Goal: Information Seeking & Learning: Check status

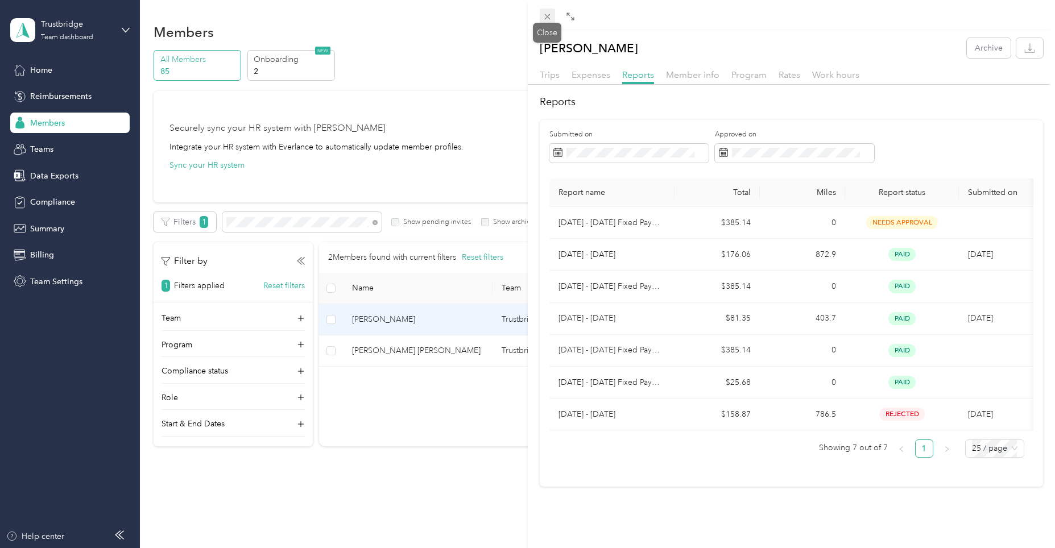
click at [542, 17] on icon at bounding box center [547, 17] width 10 height 10
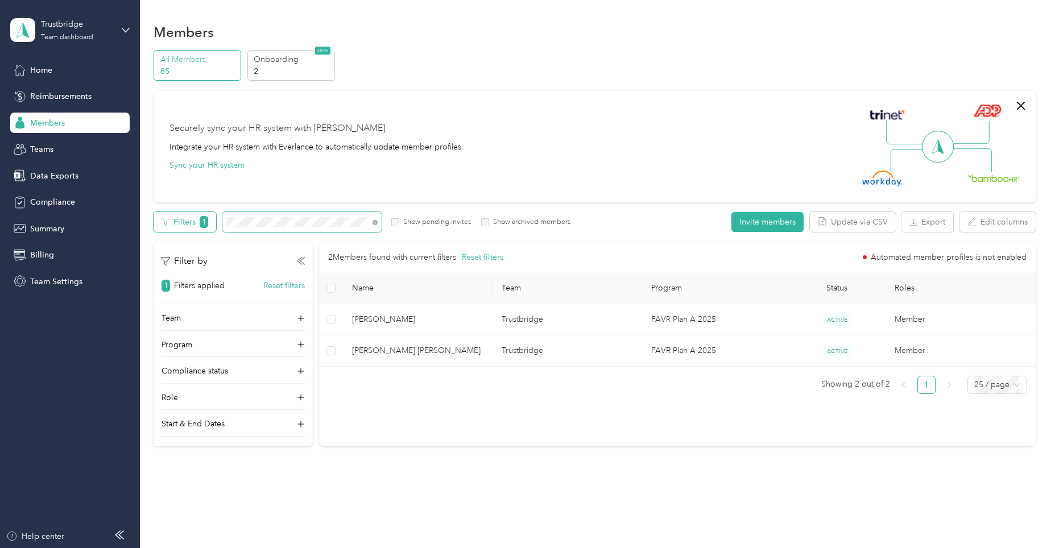
click at [188, 217] on div "Filters 1 Show pending invites Show archived members" at bounding box center [362, 222] width 417 height 20
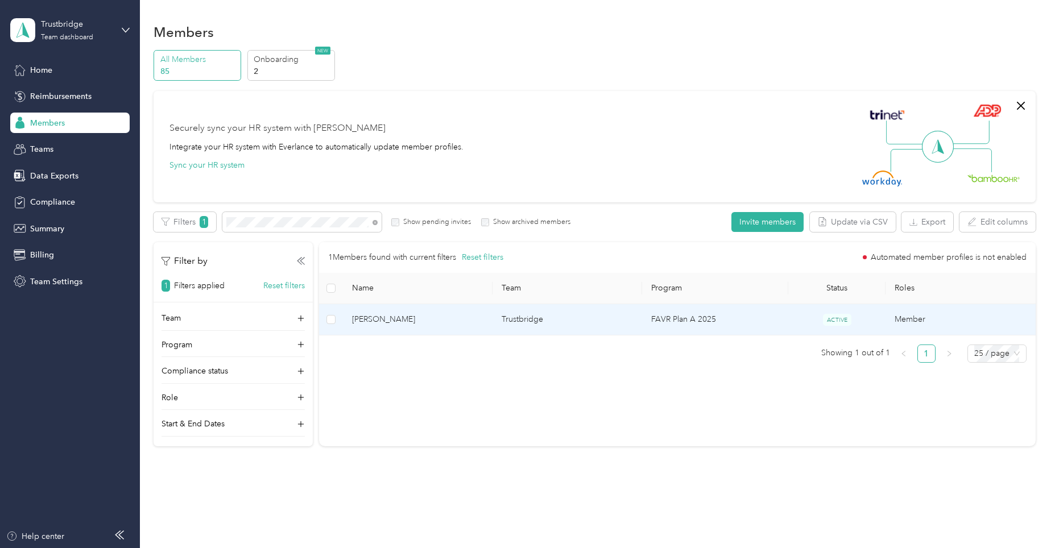
click at [371, 317] on span "[PERSON_NAME]" at bounding box center [417, 319] width 131 height 13
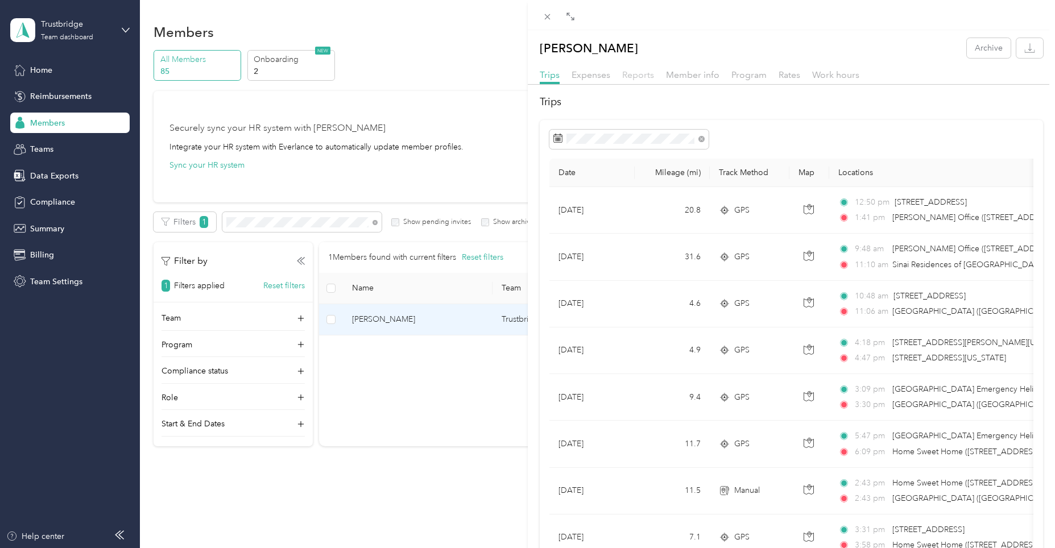
click at [633, 71] on span "Reports" at bounding box center [638, 74] width 32 height 11
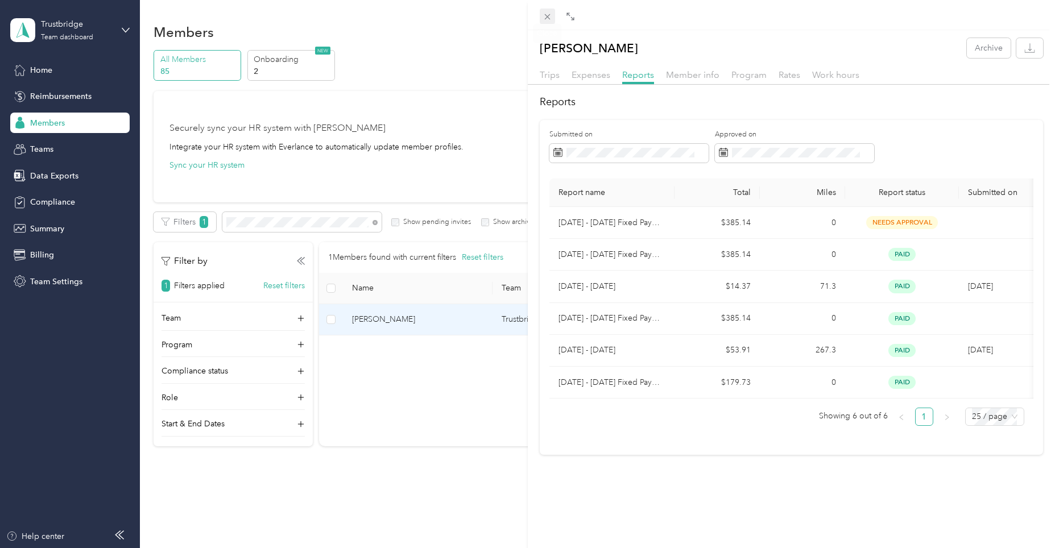
click at [549, 16] on icon at bounding box center [547, 17] width 10 height 10
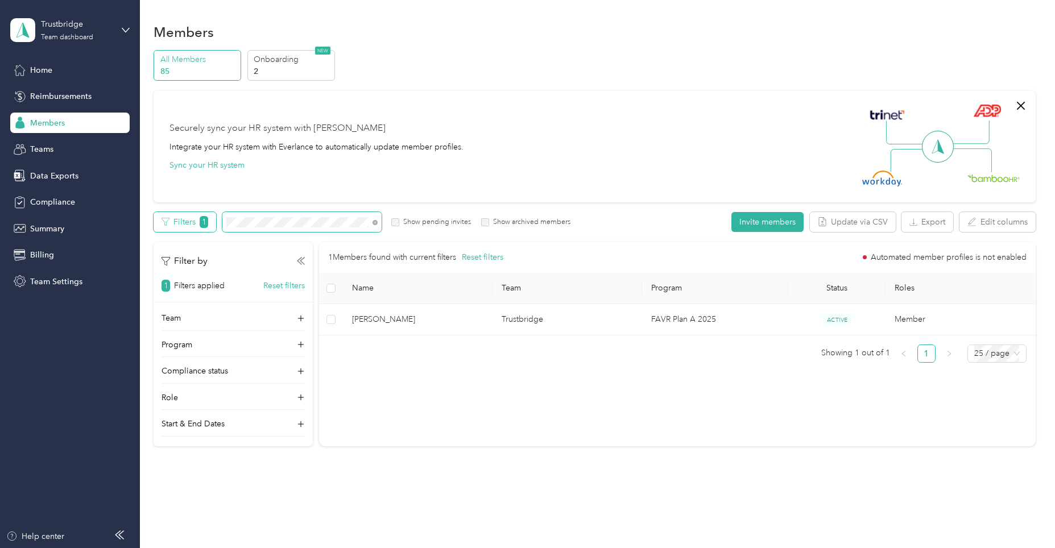
click at [198, 216] on div "Filters 1 Show pending invites Show archived members" at bounding box center [362, 222] width 417 height 20
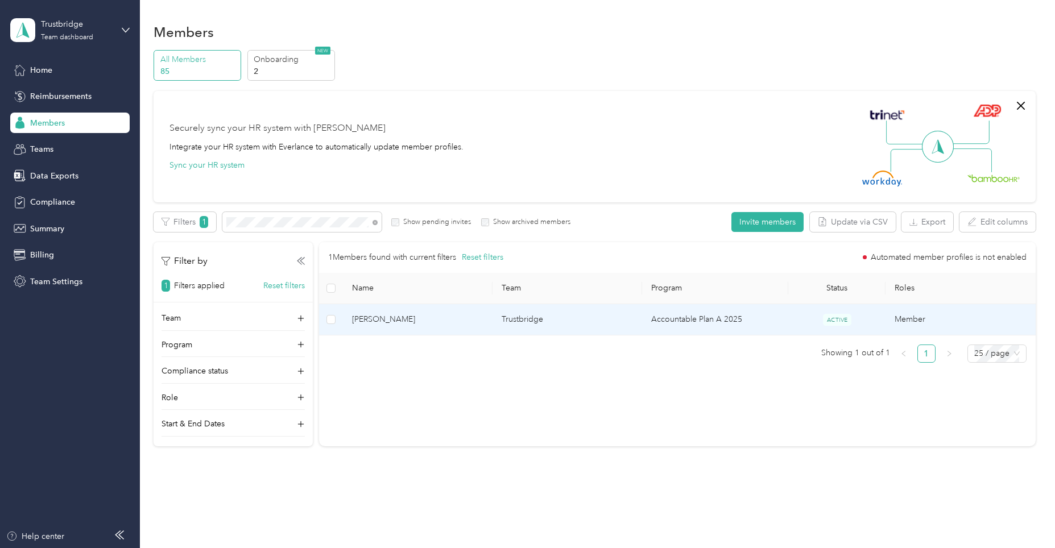
click at [379, 320] on span "[PERSON_NAME]" at bounding box center [417, 319] width 131 height 13
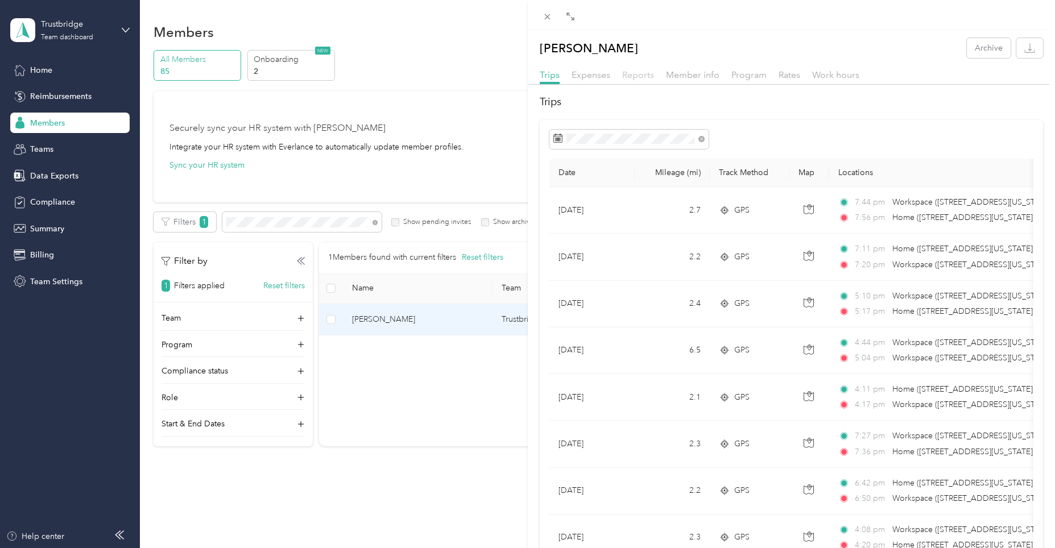
click at [641, 73] on span "Reports" at bounding box center [638, 74] width 32 height 11
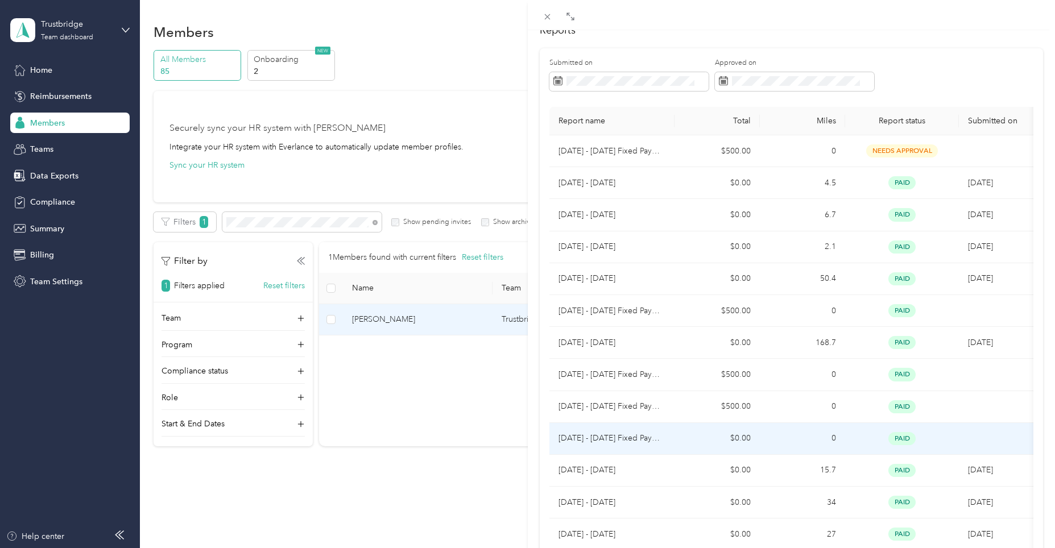
scroll to position [70, 0]
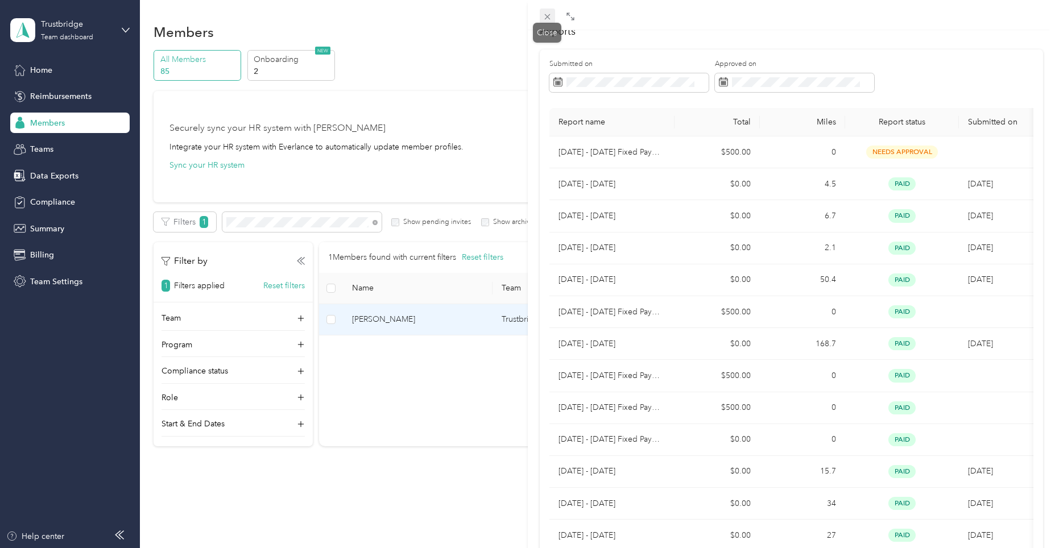
click at [549, 17] on icon at bounding box center [547, 17] width 10 height 10
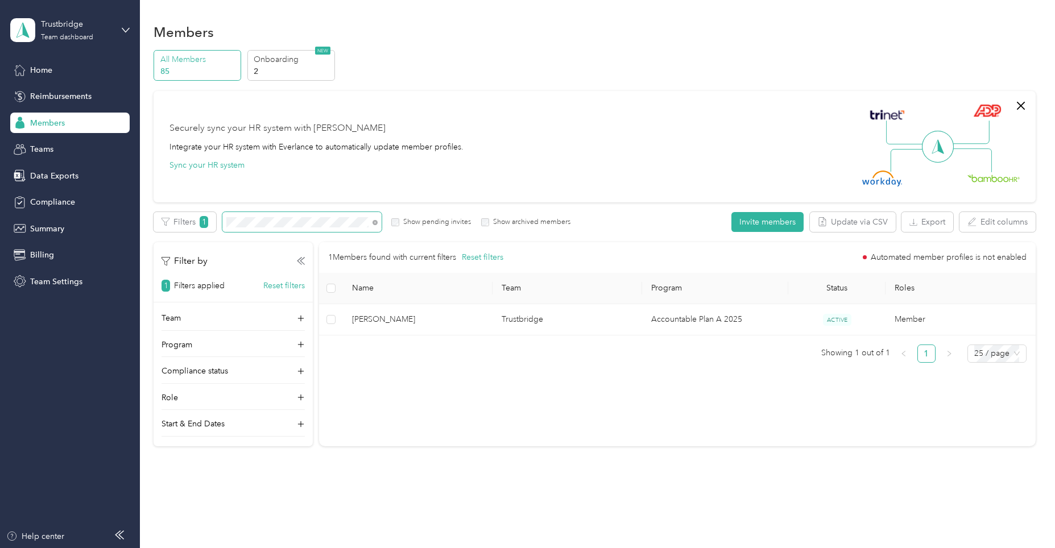
click at [145, 228] on div "Members All Members 85 Onboarding 2 NEW Securely sync your HR system with Everl…" at bounding box center [594, 259] width 909 height 518
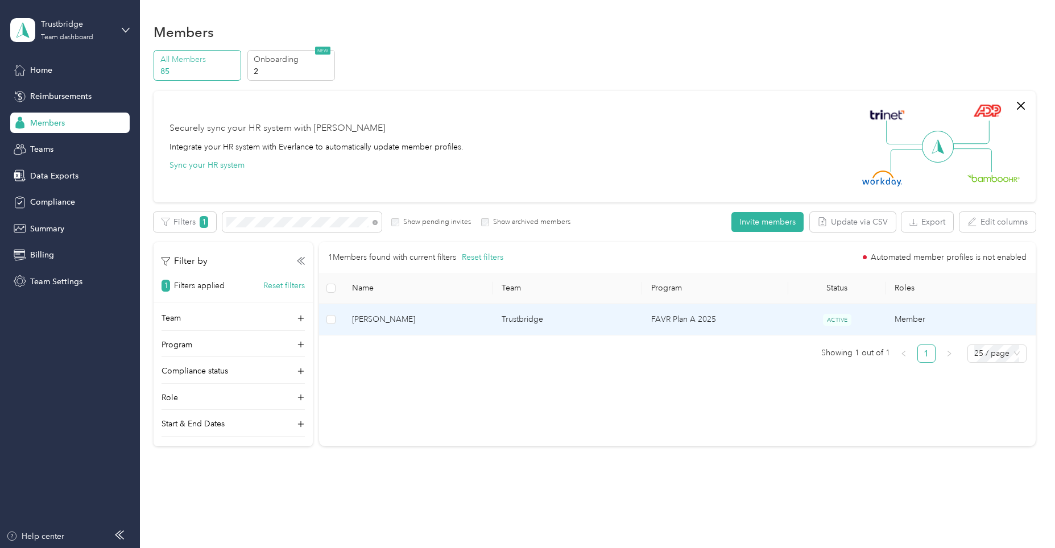
click at [500, 316] on td "Trustbridge" at bounding box center [567, 319] width 150 height 31
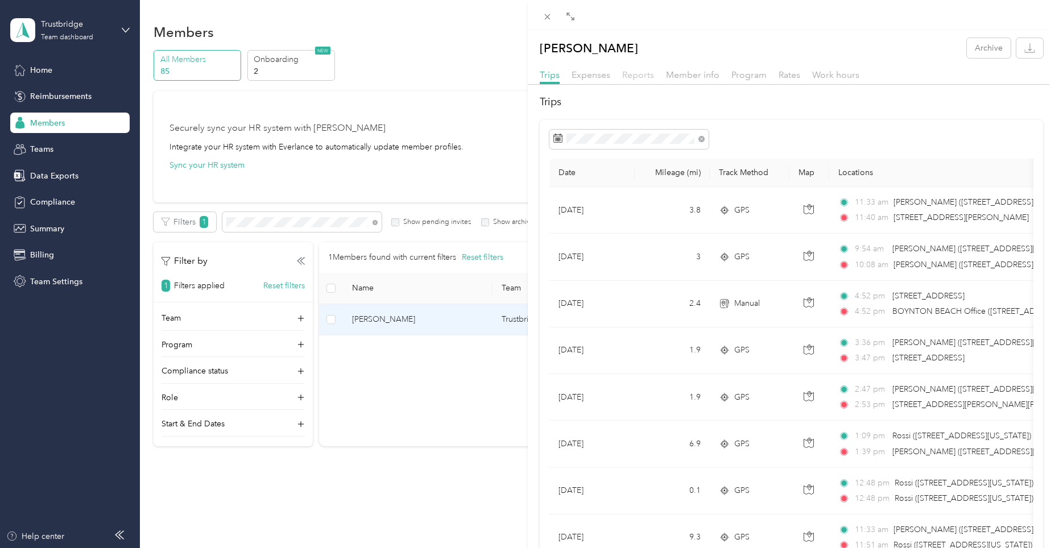
click at [644, 72] on span "Reports" at bounding box center [638, 74] width 32 height 11
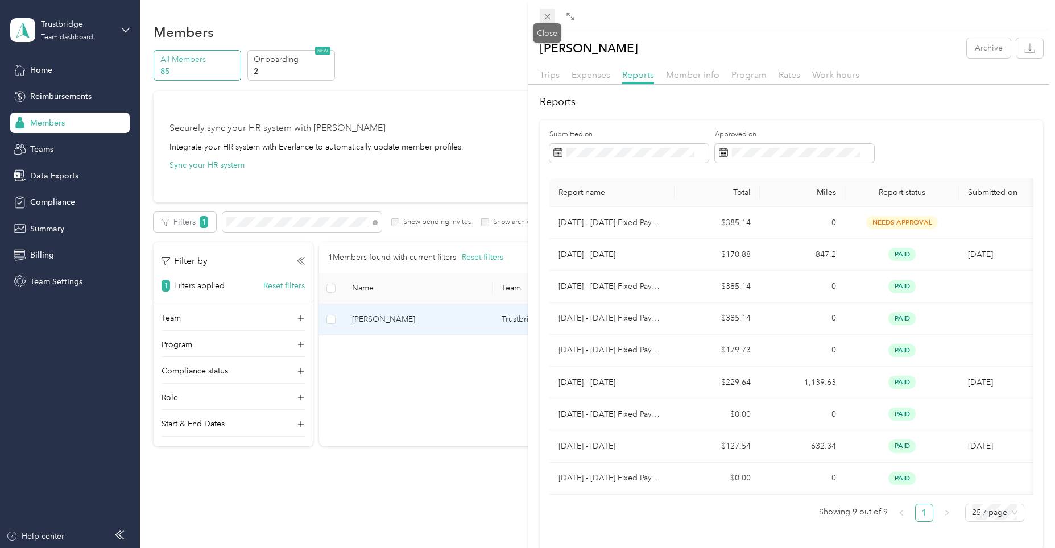
click at [549, 19] on icon at bounding box center [547, 17] width 6 height 6
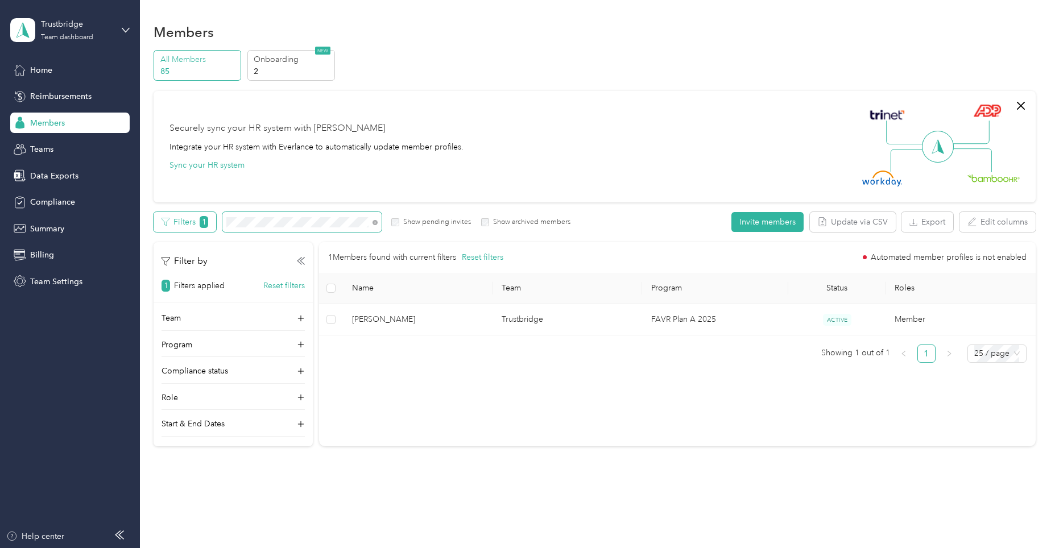
click at [177, 227] on div "Filters 1 Show pending invites Show archived members" at bounding box center [362, 222] width 417 height 20
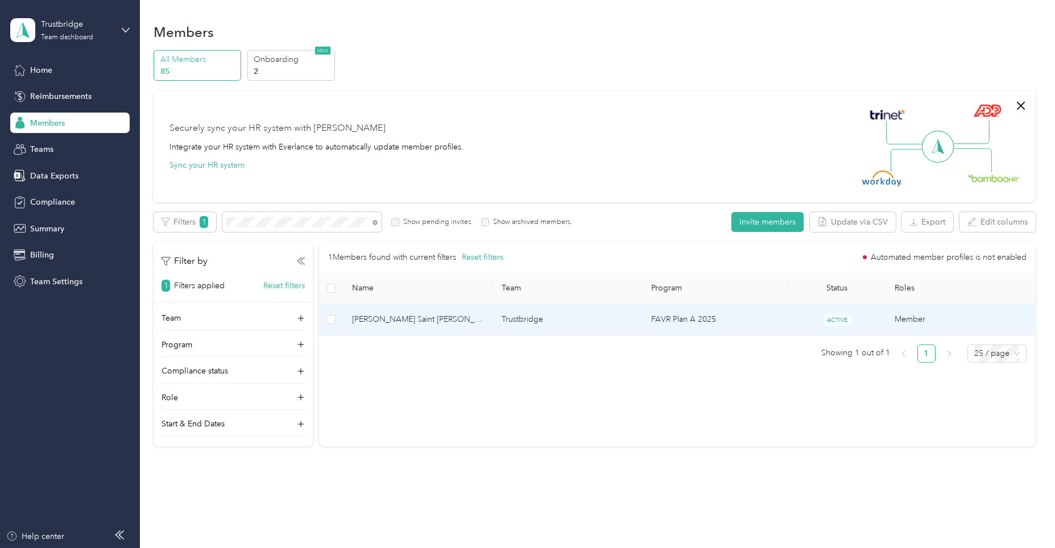
click at [521, 319] on td "Trustbridge" at bounding box center [567, 319] width 150 height 31
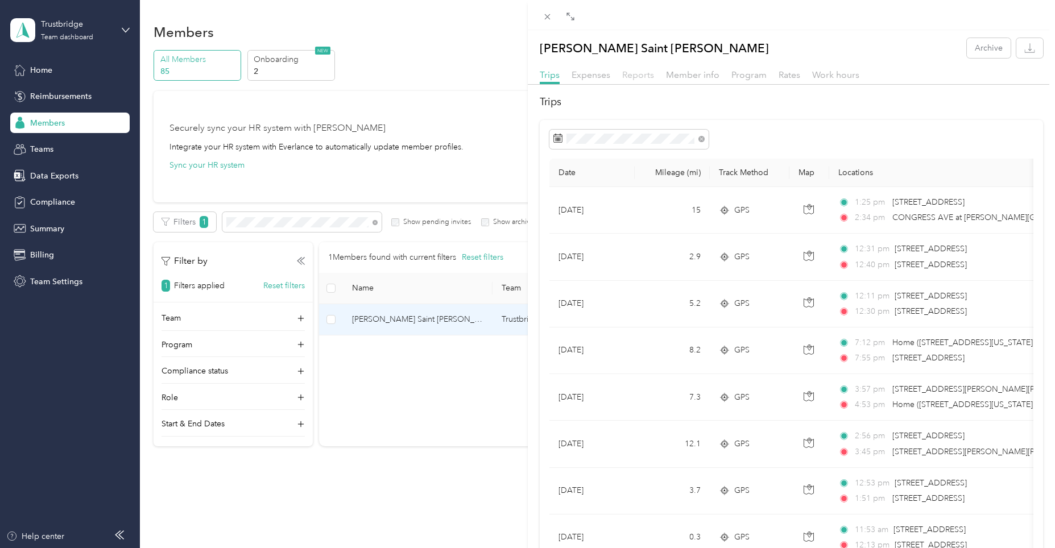
click at [652, 78] on span "Reports" at bounding box center [638, 74] width 32 height 11
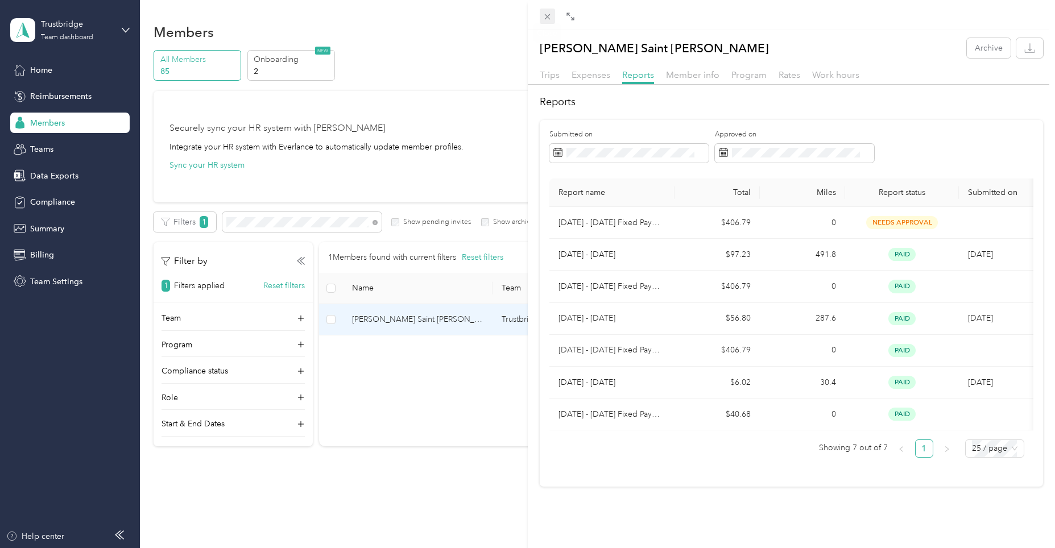
click at [545, 15] on icon at bounding box center [547, 17] width 6 height 6
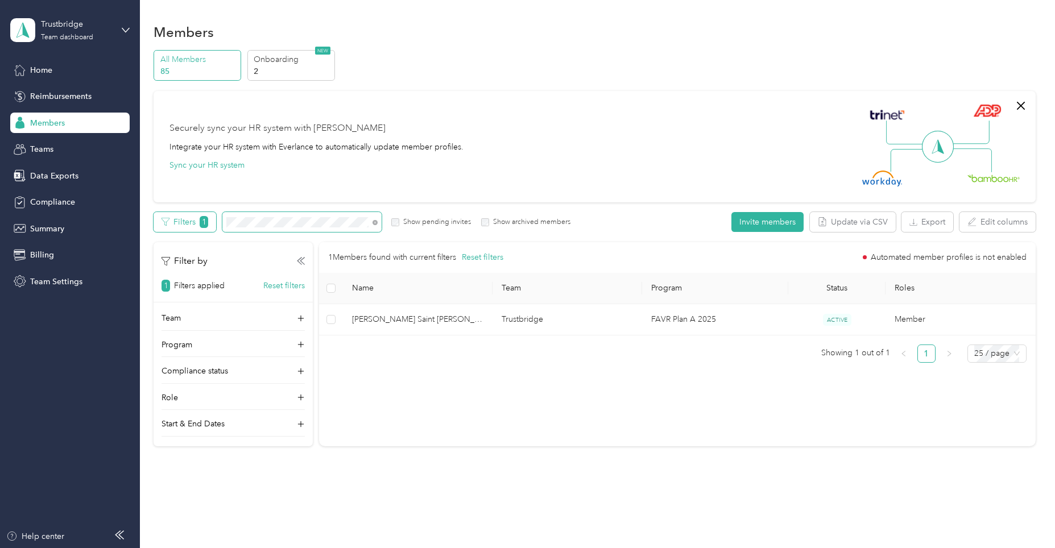
click at [155, 223] on div "Filters 1 Show pending invites Show archived members" at bounding box center [362, 222] width 417 height 20
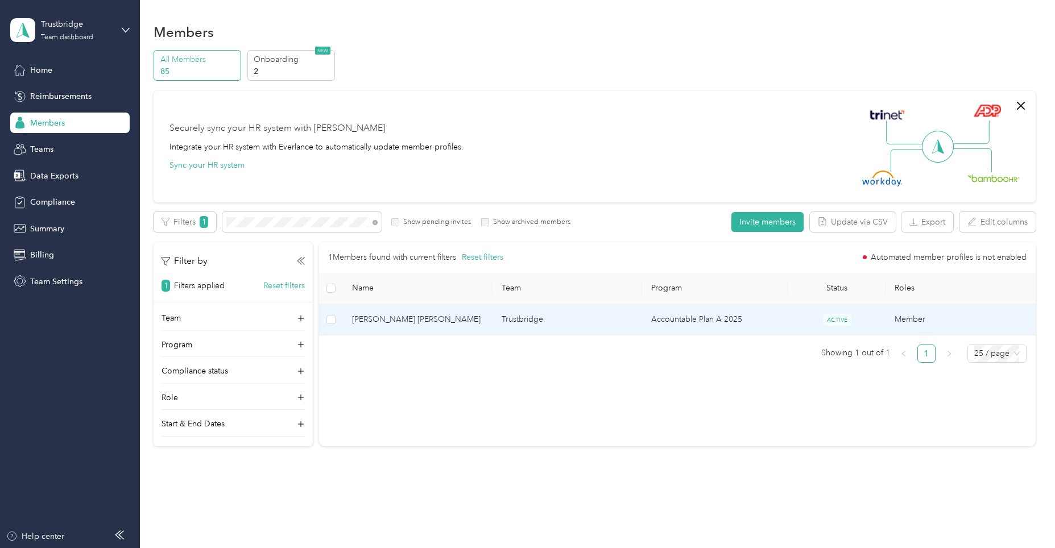
click at [541, 319] on td "Trustbridge" at bounding box center [567, 319] width 150 height 31
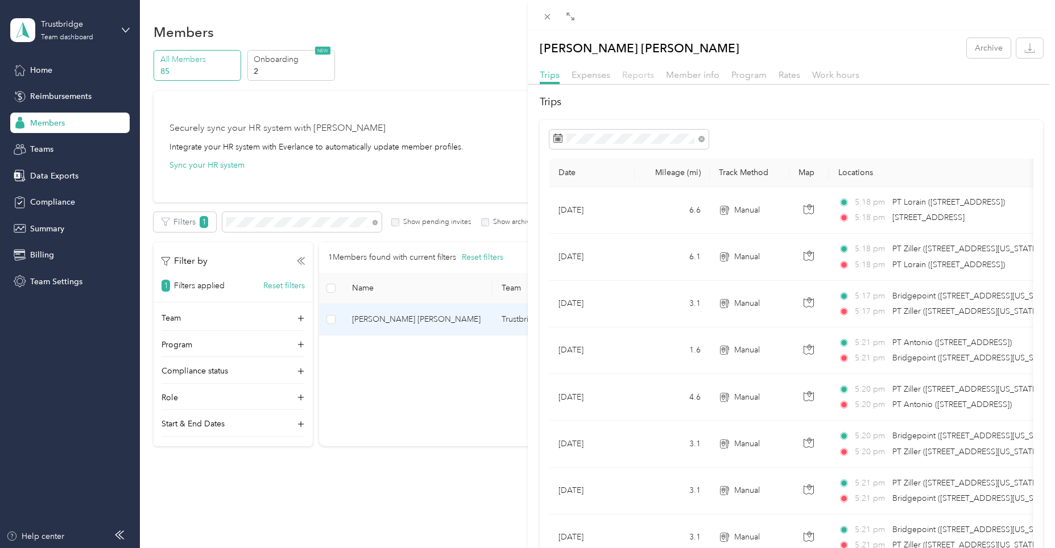
click at [645, 77] on span "Reports" at bounding box center [638, 74] width 32 height 11
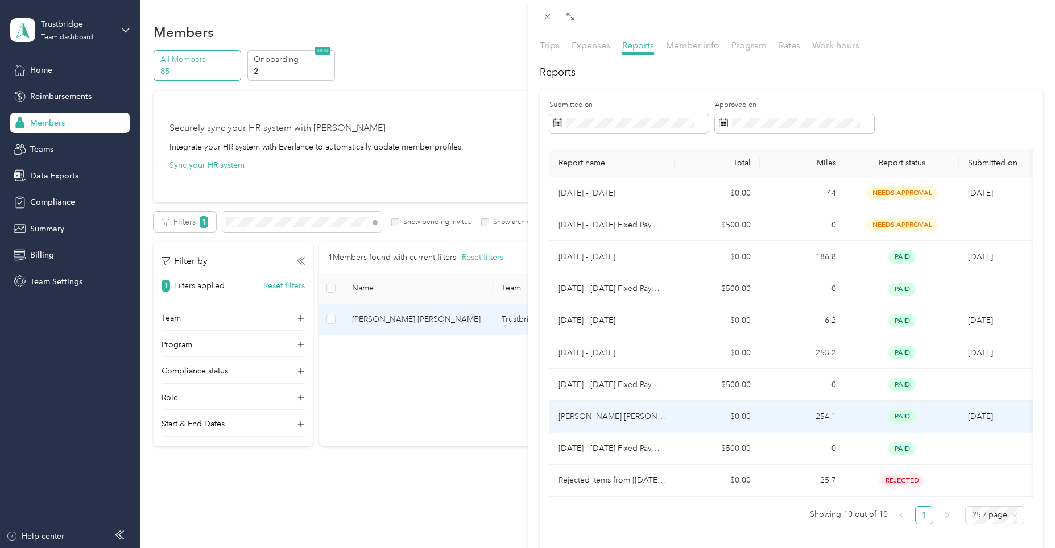
scroll to position [57, 0]
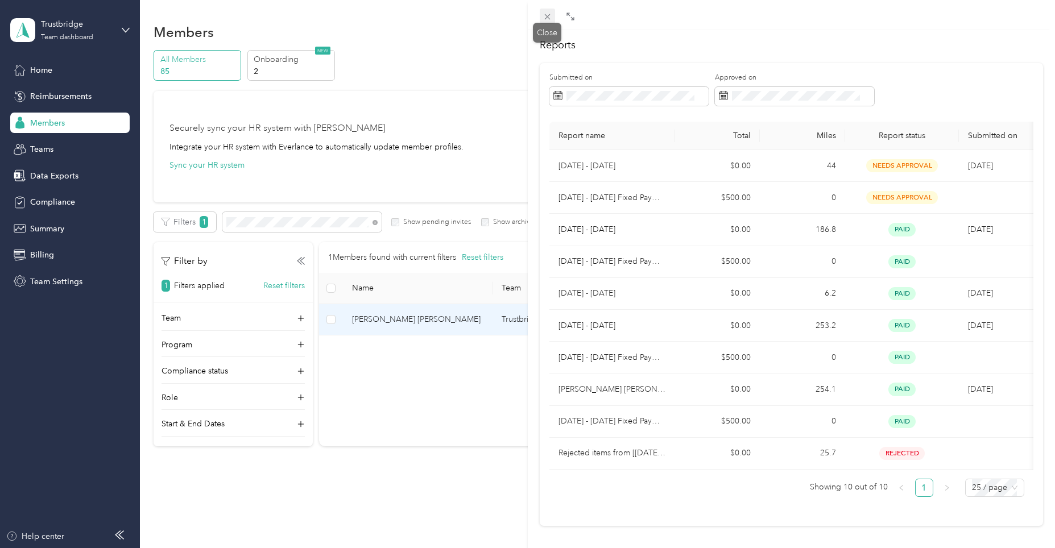
click at [542, 20] on icon at bounding box center [547, 17] width 10 height 10
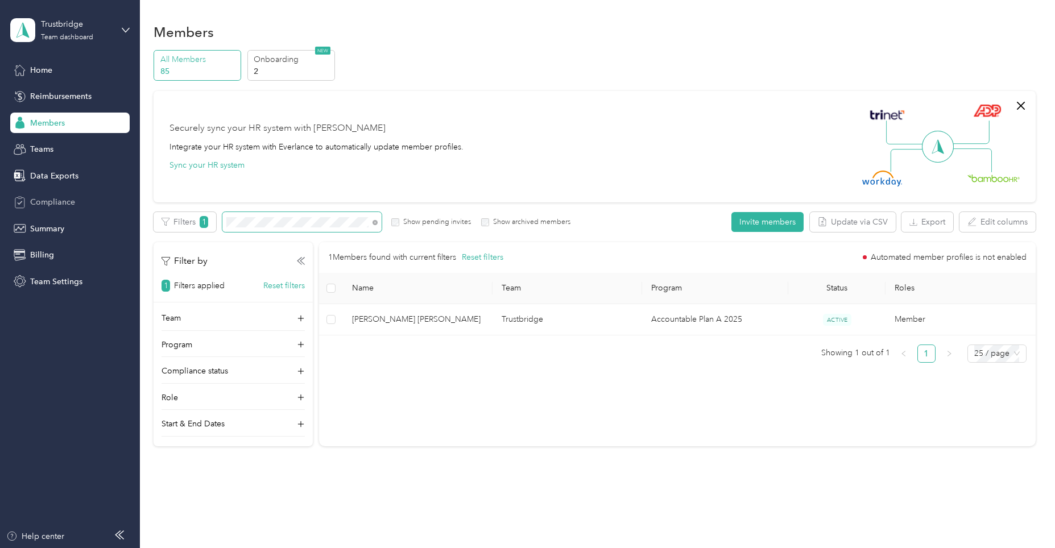
click at [111, 208] on section "Trustbridge Team dashboard Home Reimbursements Members Teams Data Exports Compl…" at bounding box center [524, 274] width 1049 height 548
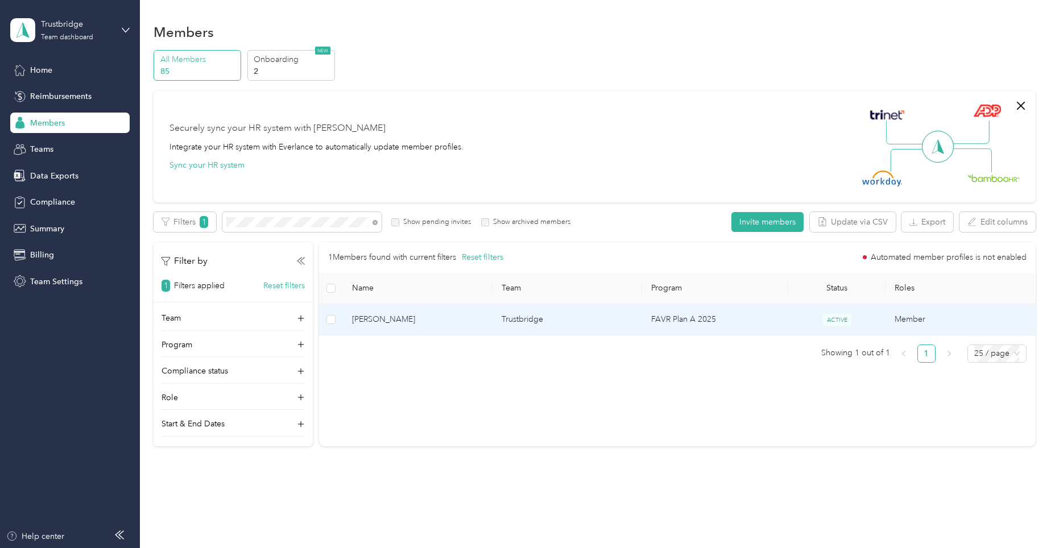
click at [544, 318] on td "Trustbridge" at bounding box center [567, 319] width 150 height 31
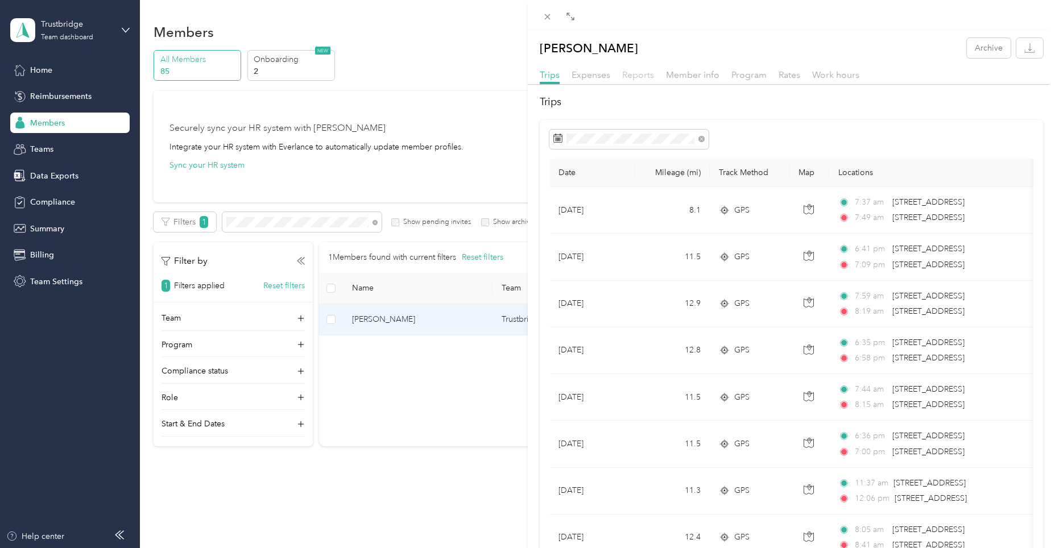
click at [634, 78] on span "Reports" at bounding box center [638, 74] width 32 height 11
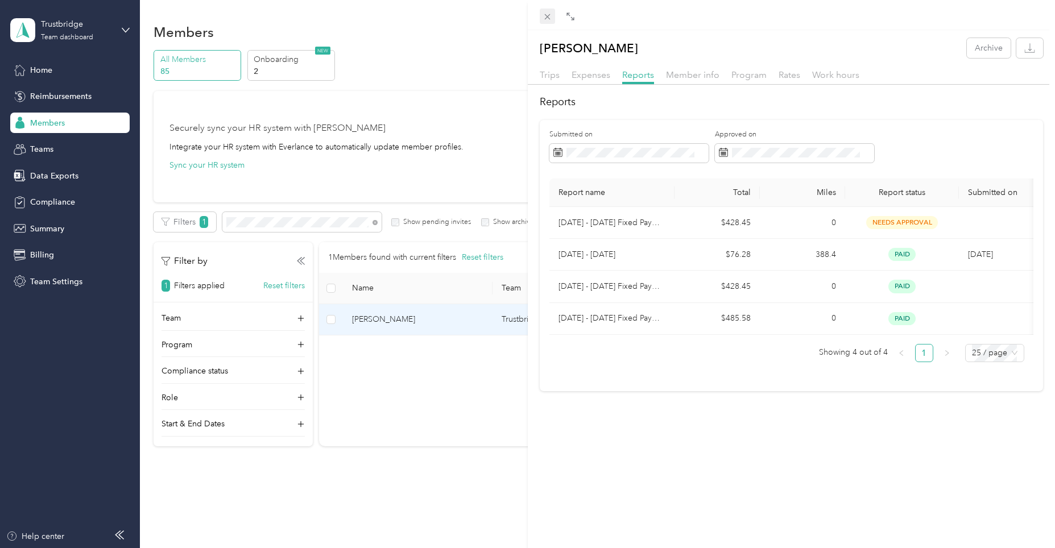
click at [541, 20] on span at bounding box center [548, 17] width 16 height 16
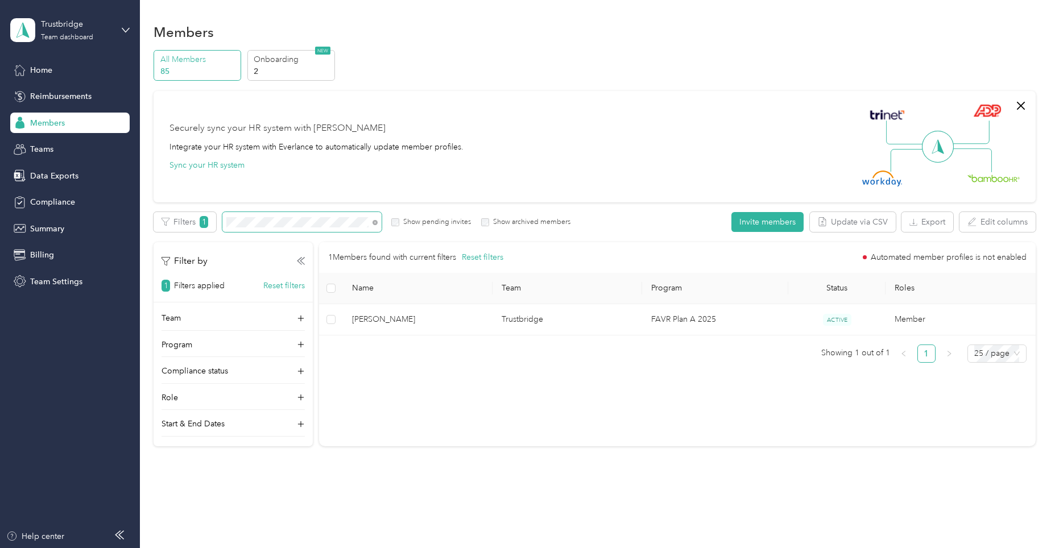
click at [129, 218] on section "Trustbridge Team dashboard Home Reimbursements Members Teams Data Exports Compl…" at bounding box center [524, 274] width 1049 height 548
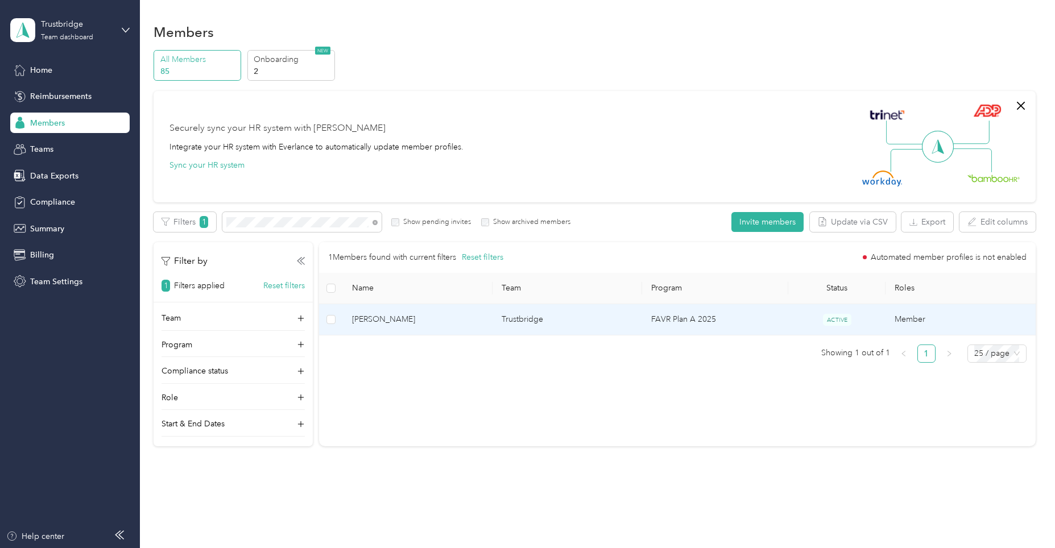
click at [389, 317] on span "[PERSON_NAME]" at bounding box center [417, 319] width 131 height 13
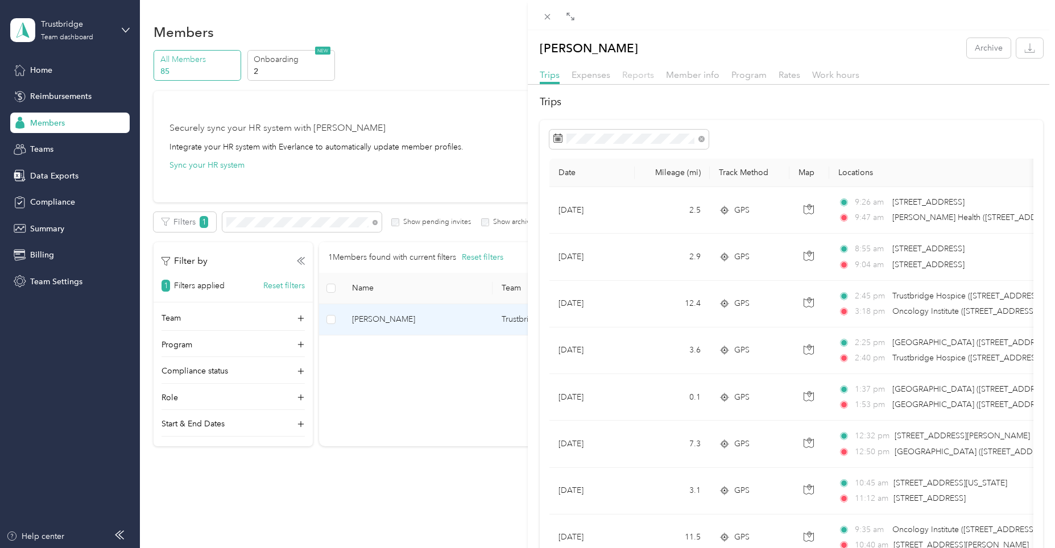
click at [636, 74] on span "Reports" at bounding box center [638, 74] width 32 height 11
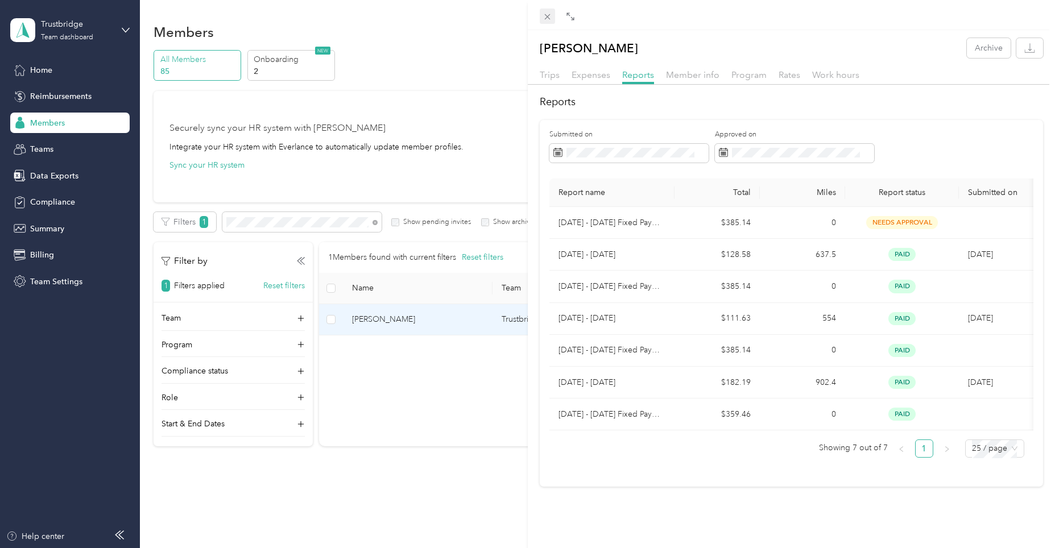
click at [546, 18] on icon at bounding box center [547, 17] width 6 height 6
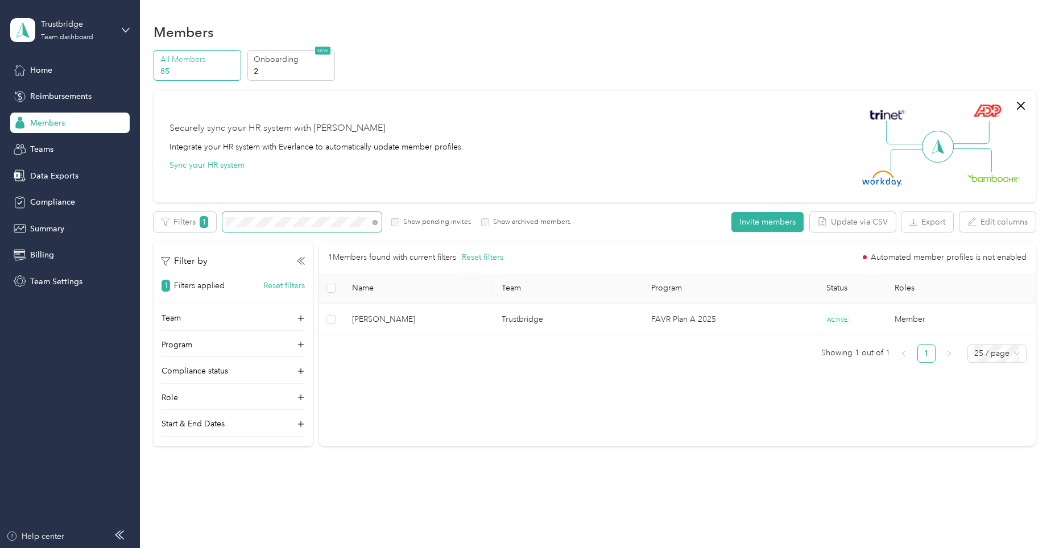
click at [132, 201] on section "Trustbridge Team dashboard Home Reimbursements Members Teams Data Exports Compl…" at bounding box center [524, 274] width 1049 height 548
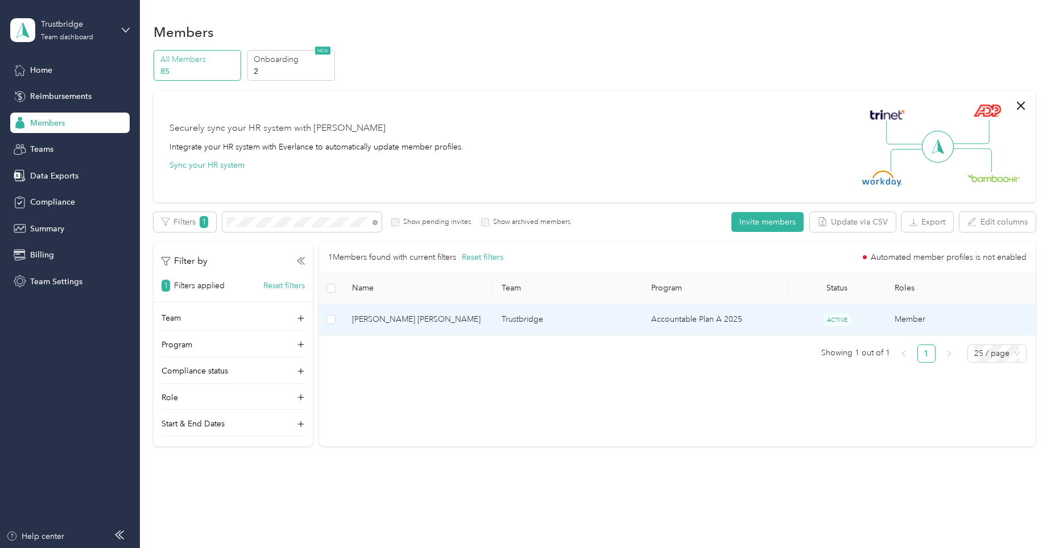
click at [527, 320] on td "Trustbridge" at bounding box center [567, 319] width 150 height 31
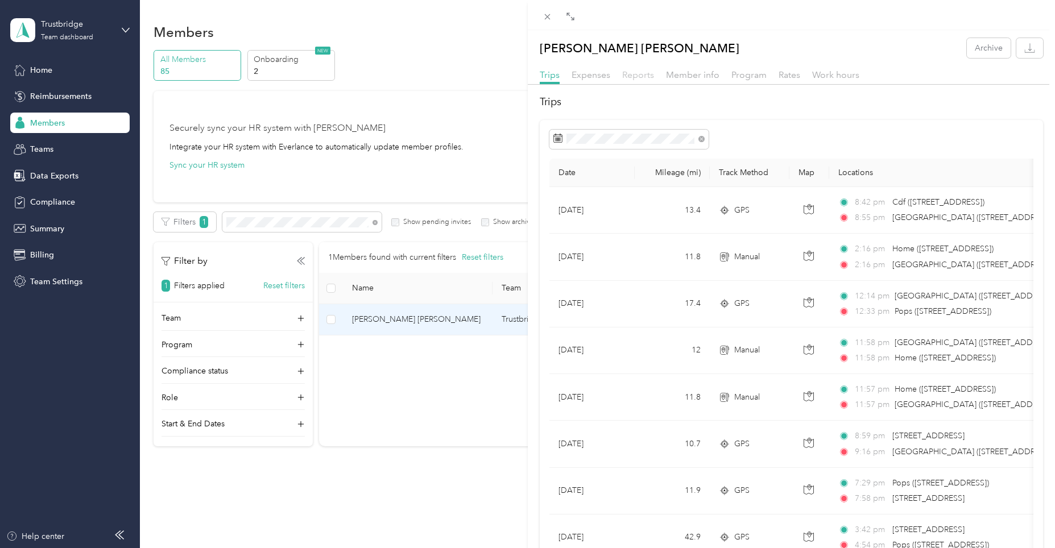
click at [640, 75] on span "Reports" at bounding box center [638, 74] width 32 height 11
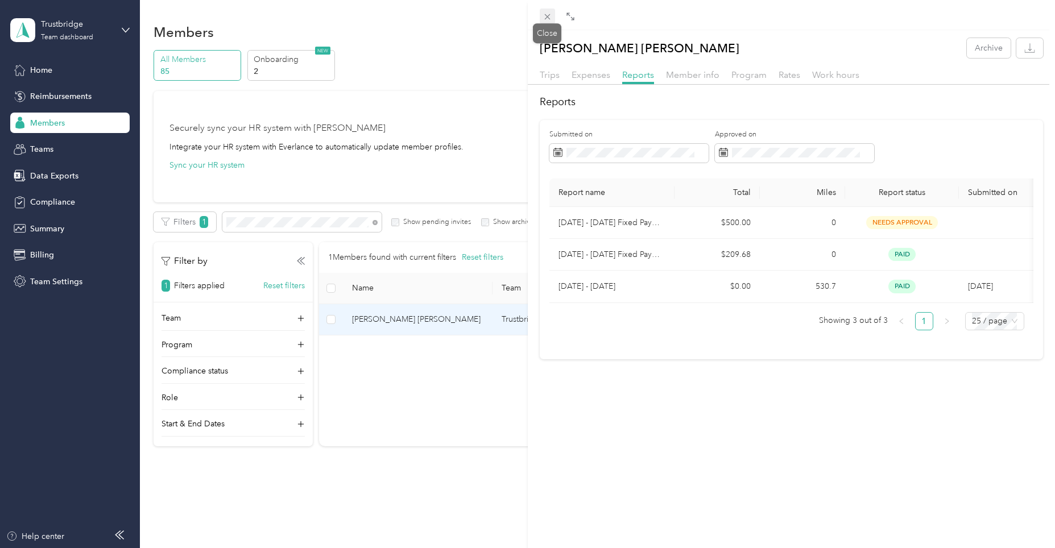
click at [547, 18] on icon at bounding box center [547, 17] width 10 height 10
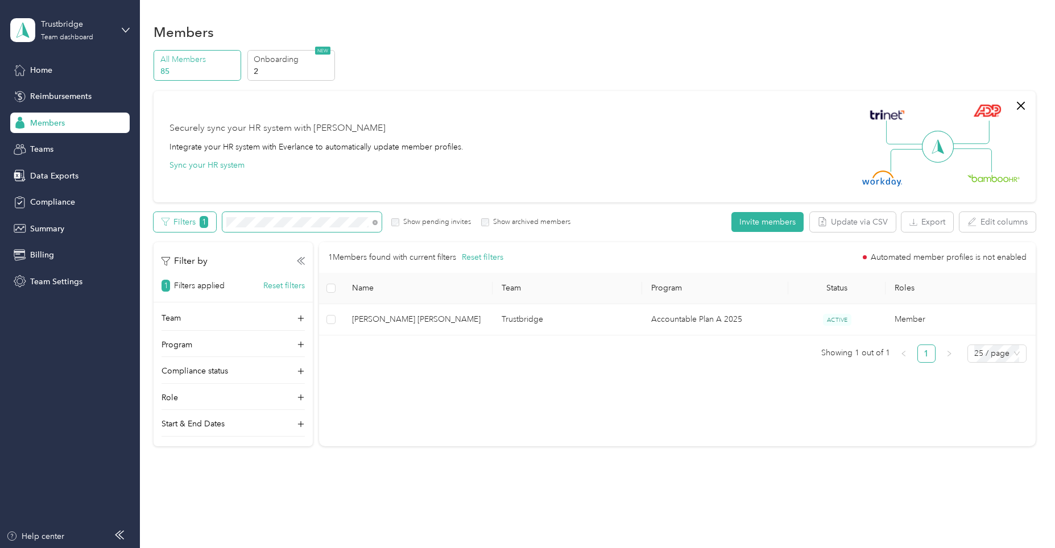
click at [189, 221] on div "Filters 1 Show pending invites Show archived members" at bounding box center [362, 222] width 417 height 20
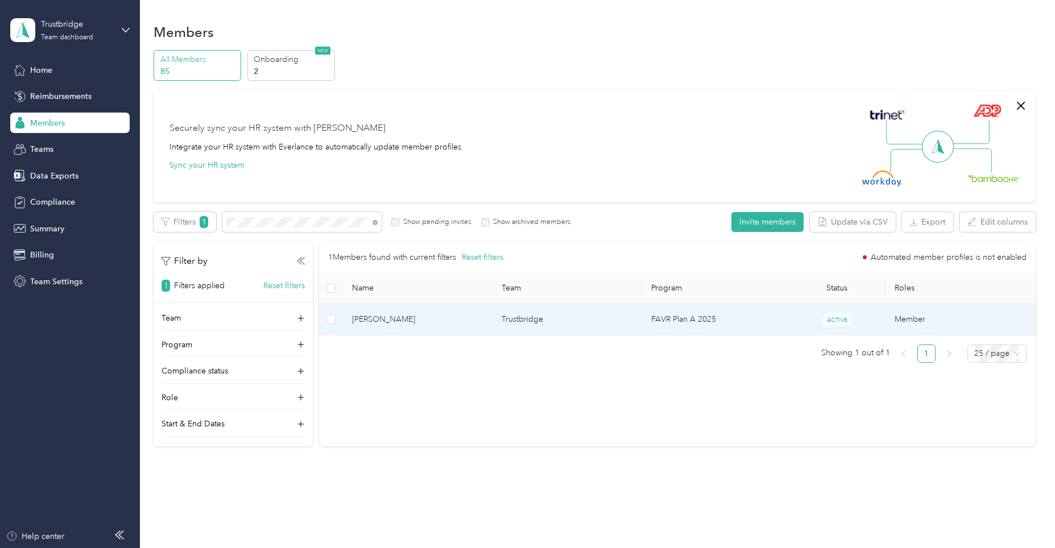
click at [410, 319] on span "[PERSON_NAME]" at bounding box center [417, 319] width 131 height 13
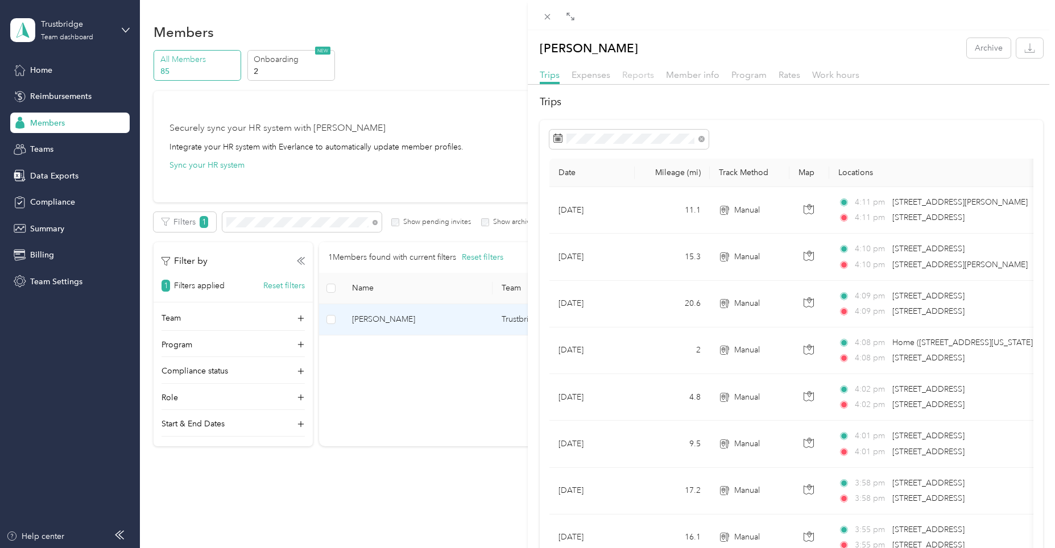
click at [637, 75] on span "Reports" at bounding box center [638, 74] width 32 height 11
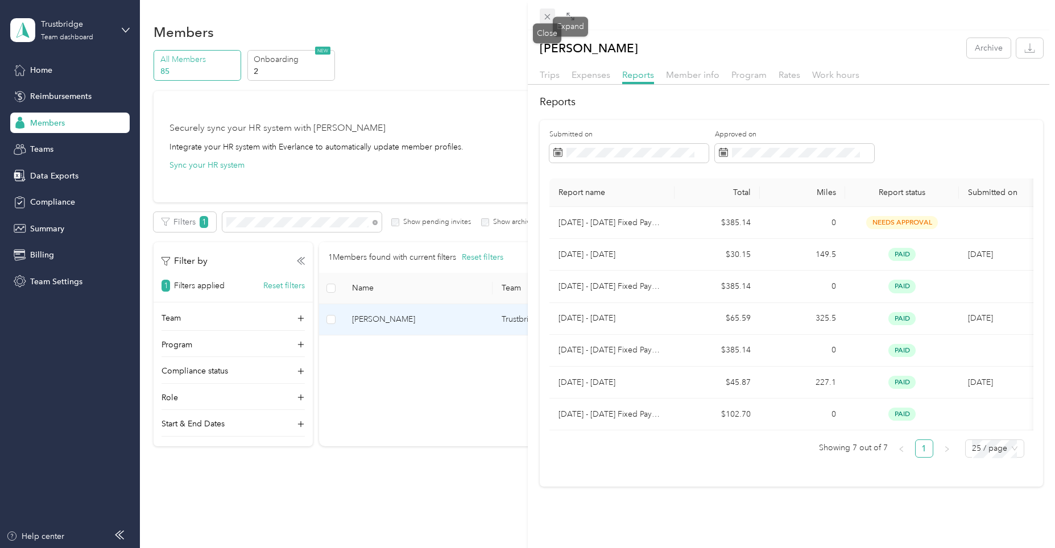
click at [550, 17] on icon at bounding box center [547, 17] width 10 height 10
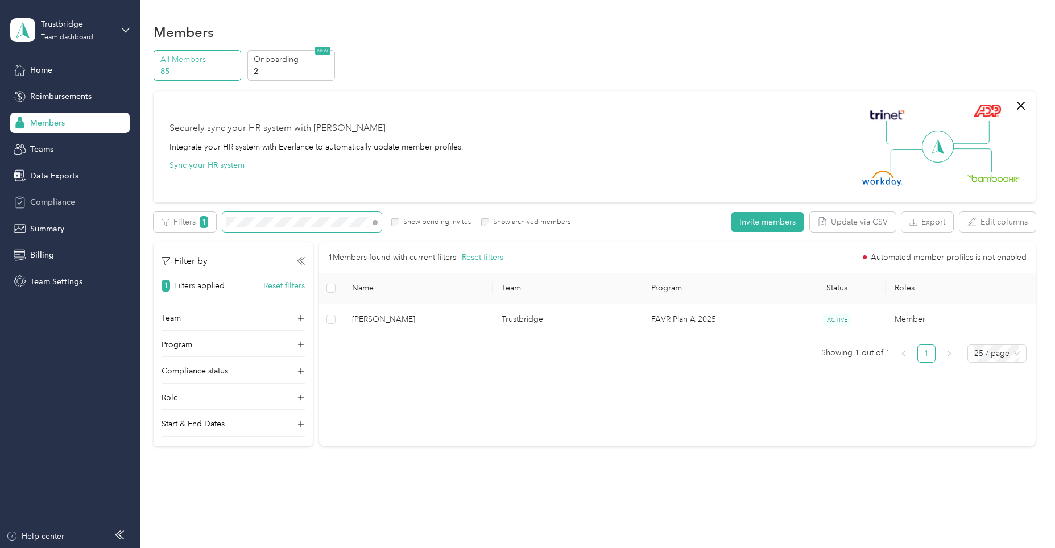
click at [52, 211] on section "Trustbridge Team dashboard Home Reimbursements Members Teams Data Exports Compl…" at bounding box center [524, 274] width 1049 height 548
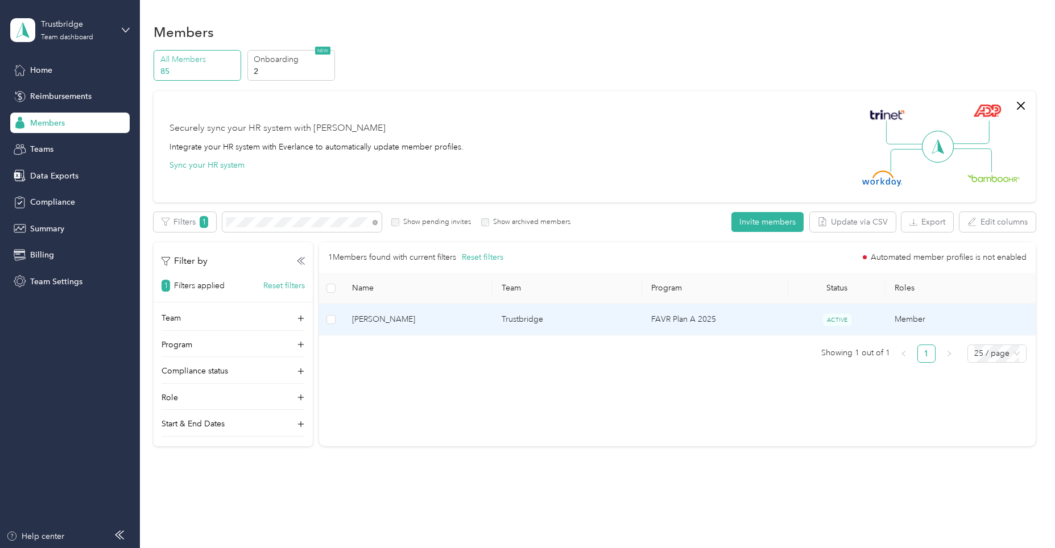
click at [426, 320] on span "[PERSON_NAME]" at bounding box center [417, 319] width 131 height 13
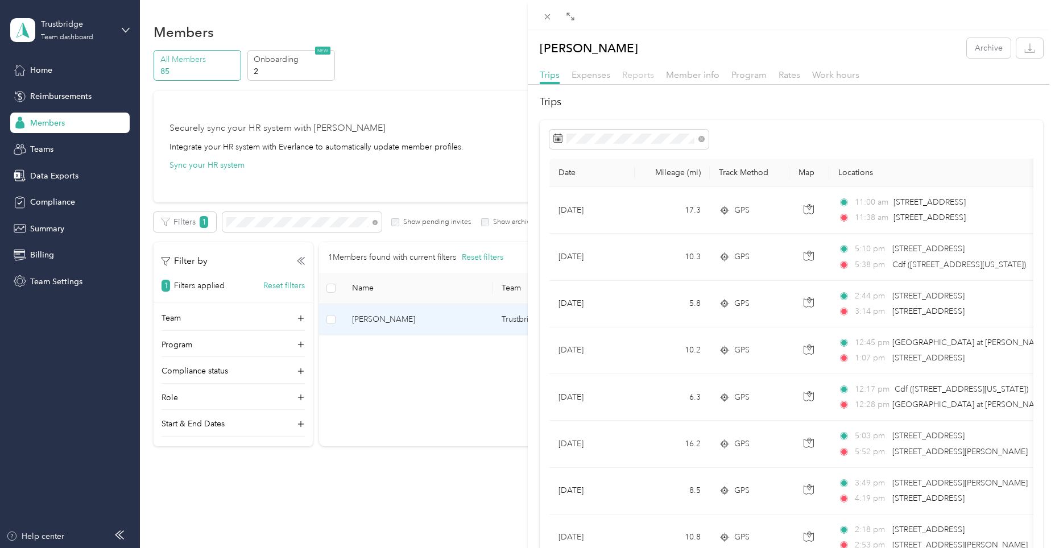
click at [631, 77] on span "Reports" at bounding box center [638, 74] width 32 height 11
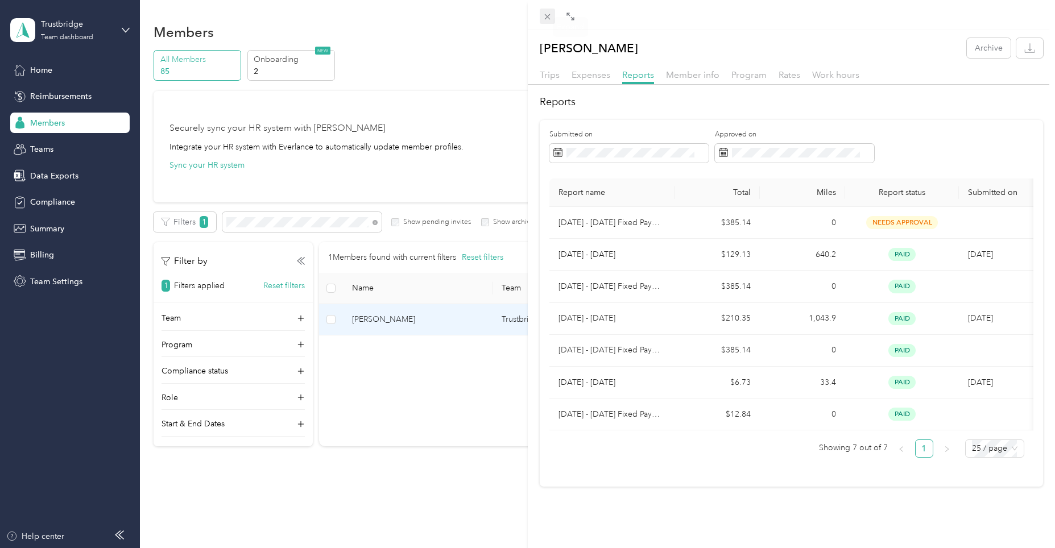
click at [550, 15] on icon at bounding box center [547, 17] width 10 height 10
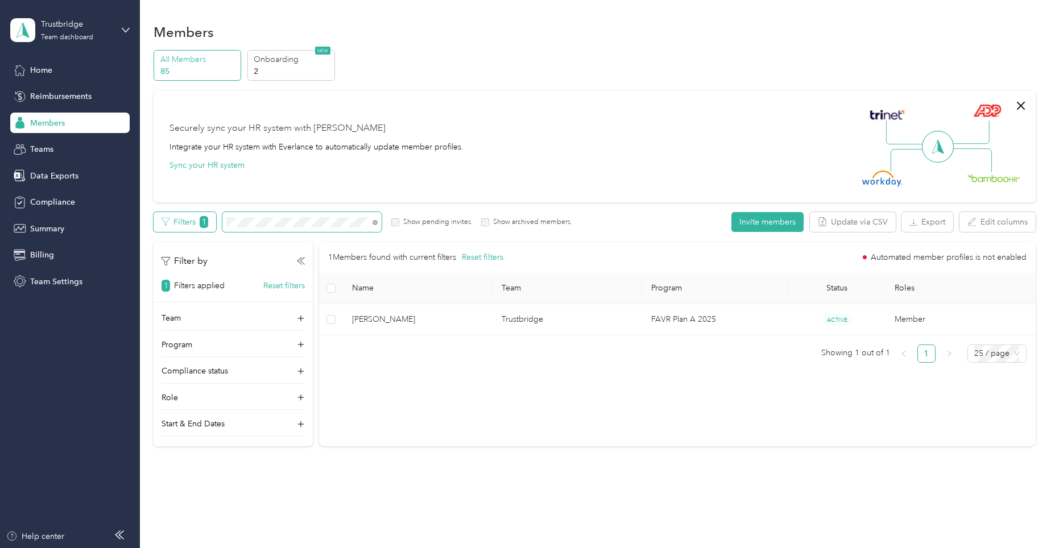
click at [175, 222] on div "Filters 1 Show pending invites Show archived members" at bounding box center [362, 222] width 417 height 20
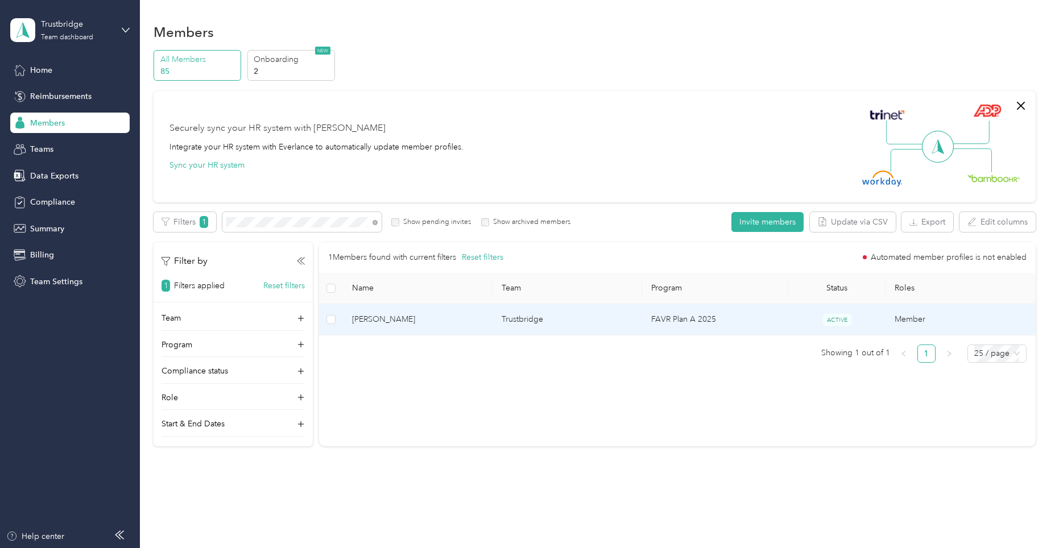
click at [527, 322] on td "Trustbridge" at bounding box center [567, 319] width 150 height 31
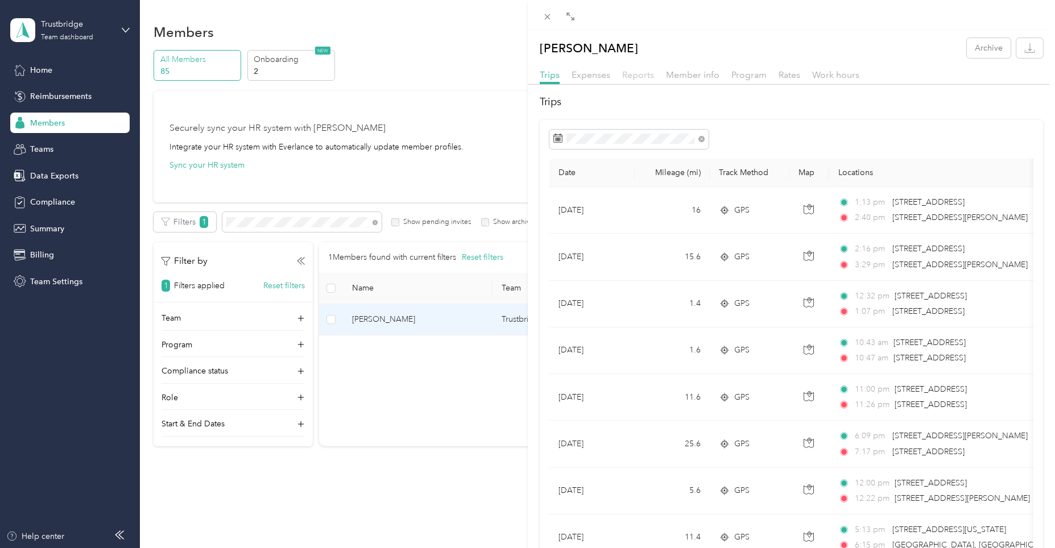
click at [626, 76] on span "Reports" at bounding box center [638, 74] width 32 height 11
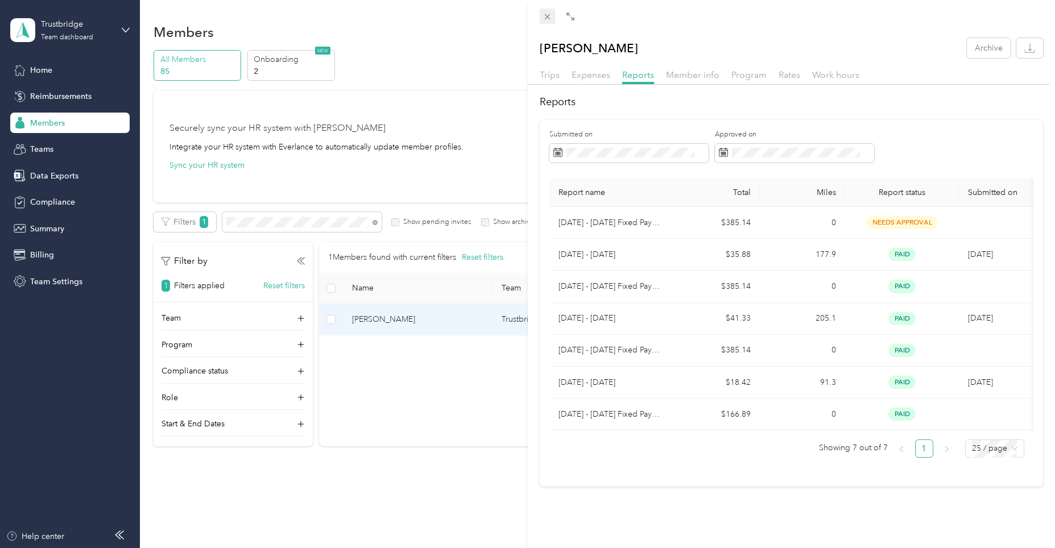
click at [544, 18] on icon at bounding box center [547, 17] width 10 height 10
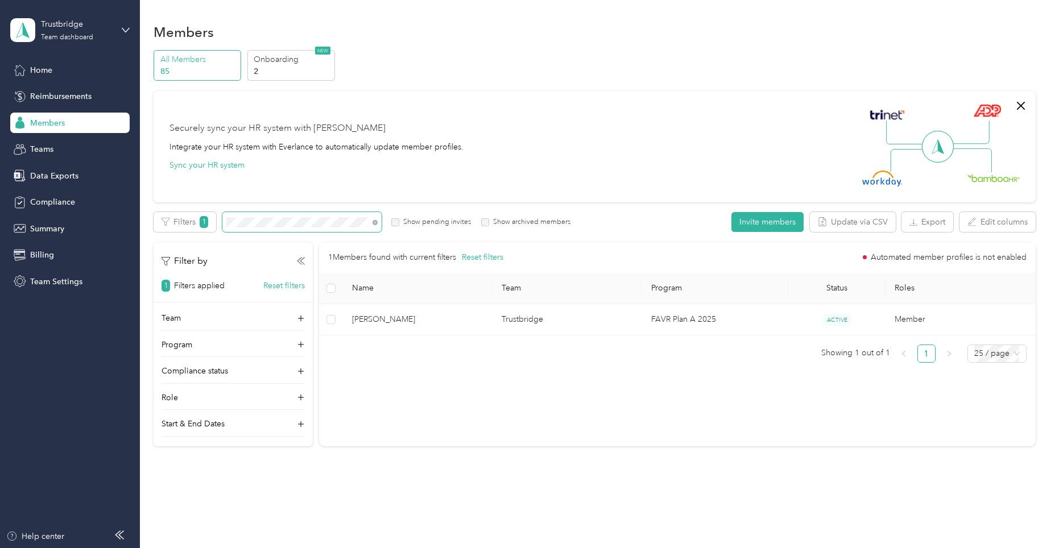
click at [183, 233] on div "Edit role Edit team Edit program Export Selected 0 of 1 members Cancel Filters …" at bounding box center [594, 329] width 881 height 234
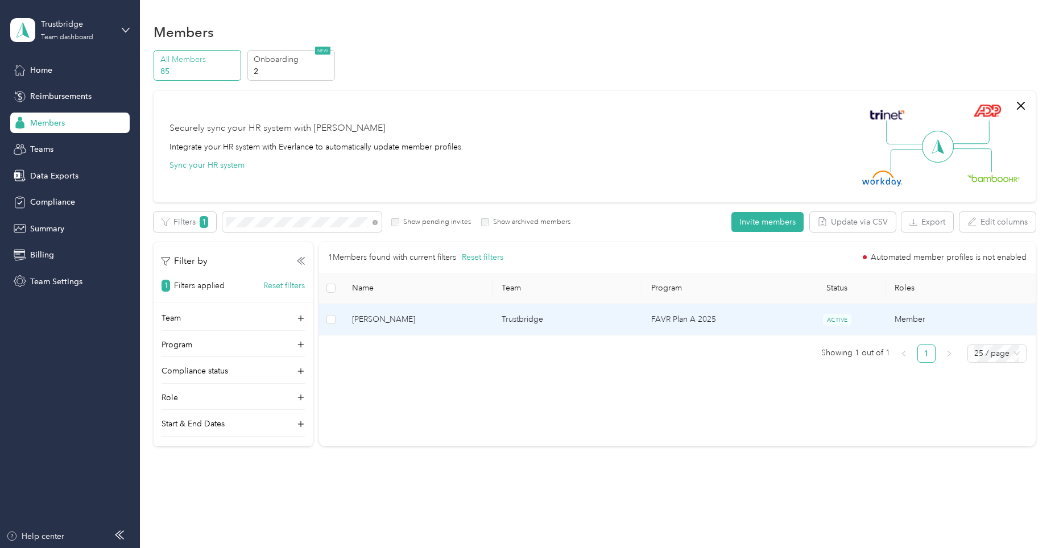
click at [374, 320] on span "[PERSON_NAME]" at bounding box center [417, 319] width 131 height 13
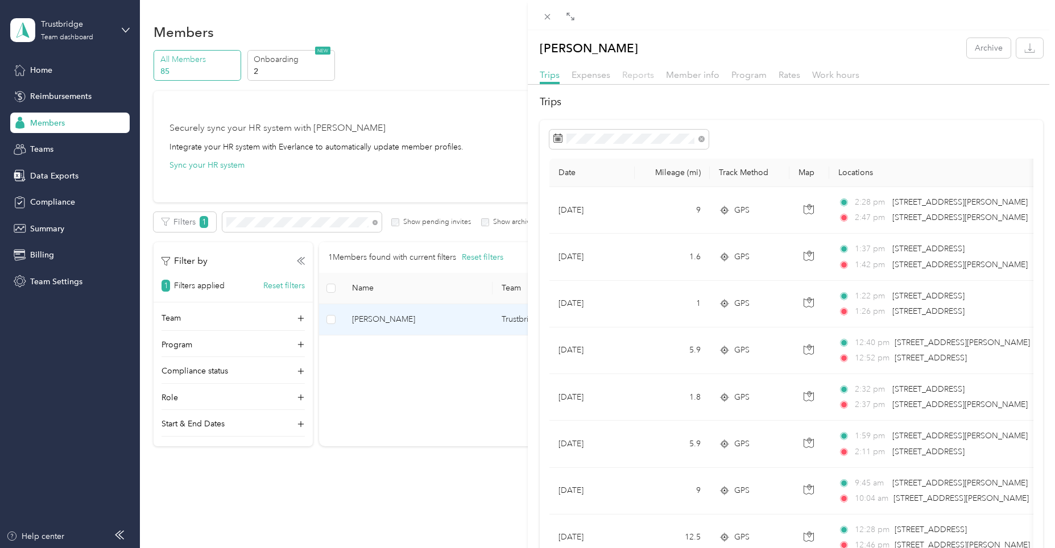
click at [633, 73] on span "Reports" at bounding box center [638, 74] width 32 height 11
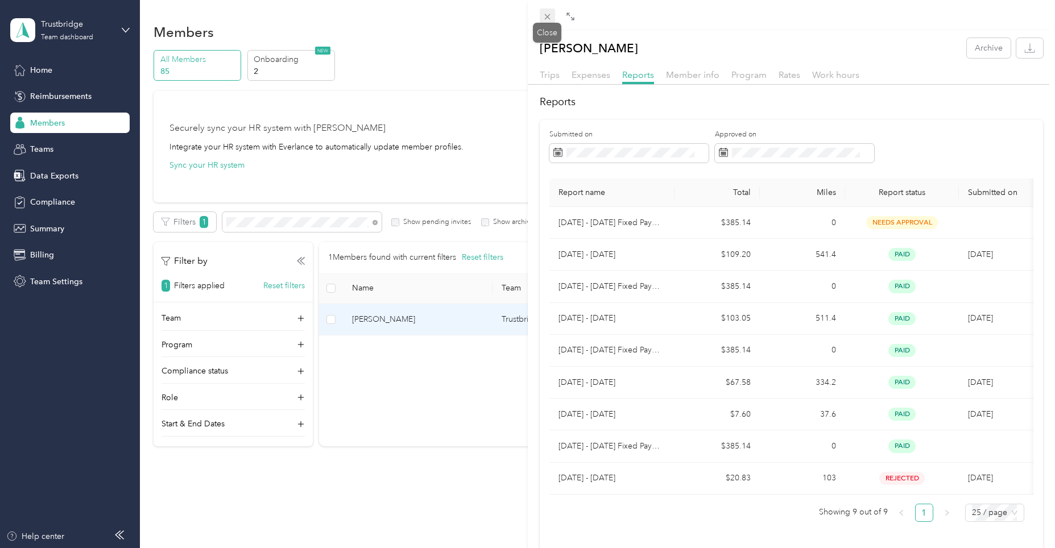
click at [545, 19] on icon at bounding box center [547, 17] width 10 height 10
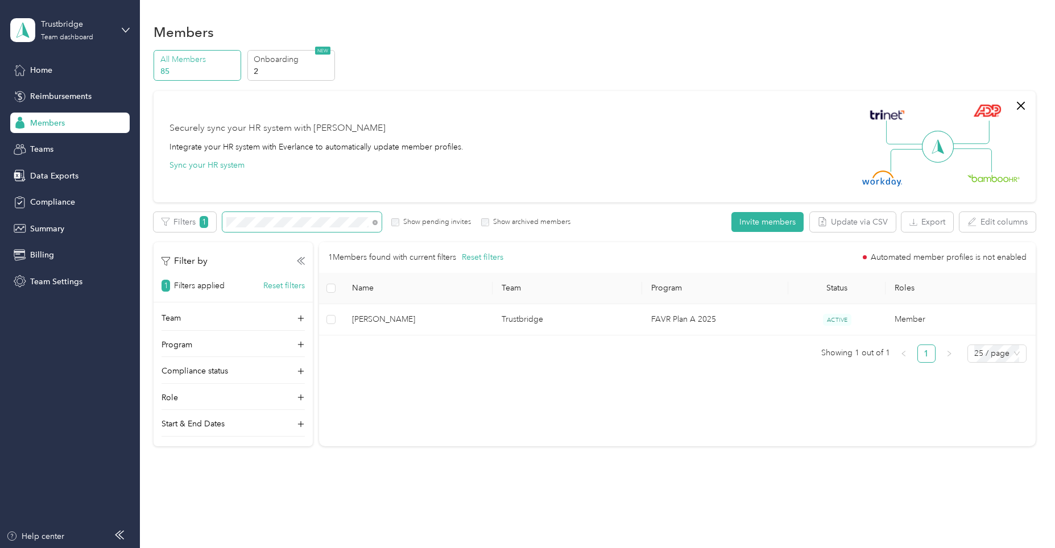
click at [142, 211] on div "Members All Members 85 Onboarding 2 NEW Securely sync your HR system with Everl…" at bounding box center [594, 259] width 909 height 518
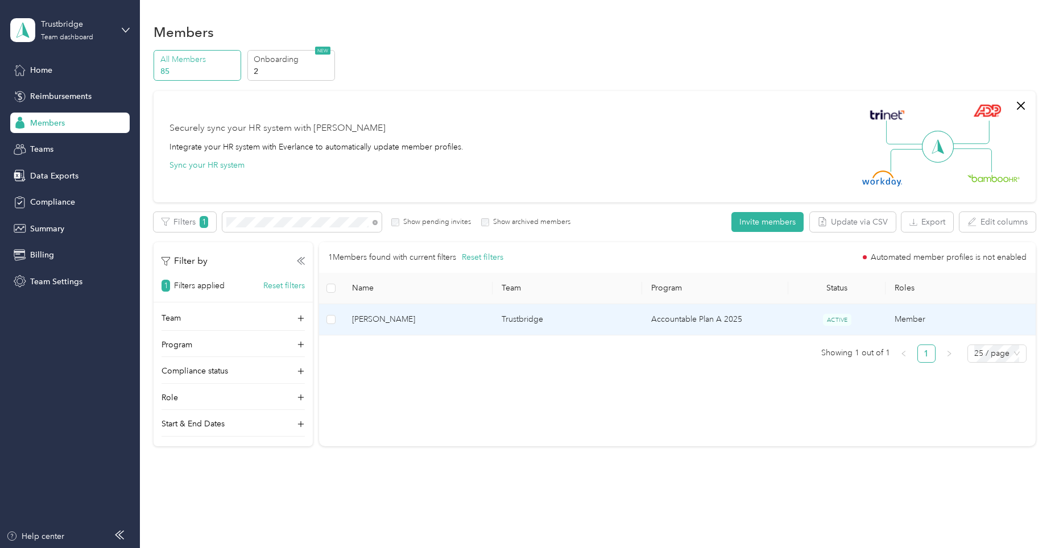
click at [533, 315] on td "Trustbridge" at bounding box center [567, 319] width 150 height 31
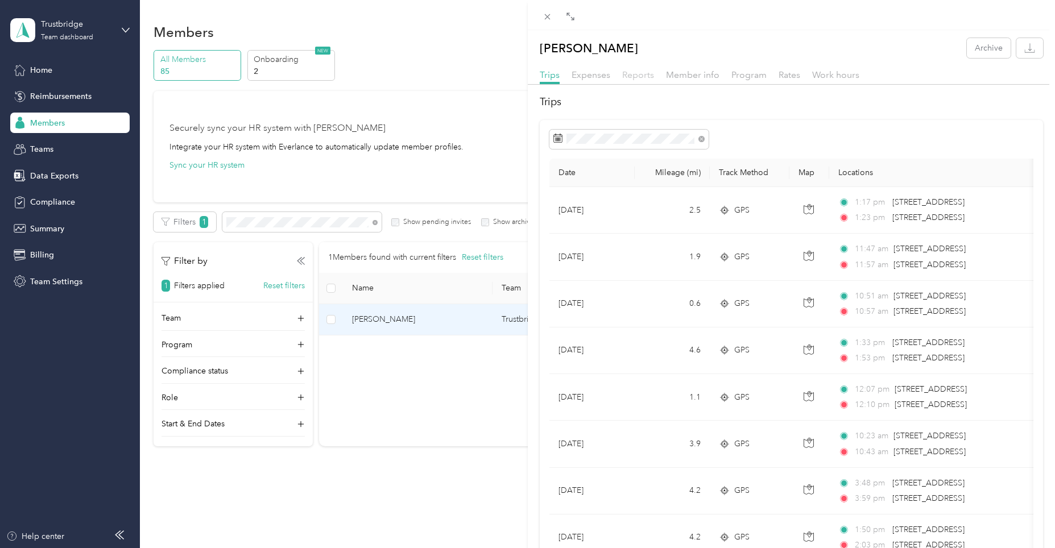
click at [630, 72] on span "Reports" at bounding box center [638, 74] width 32 height 11
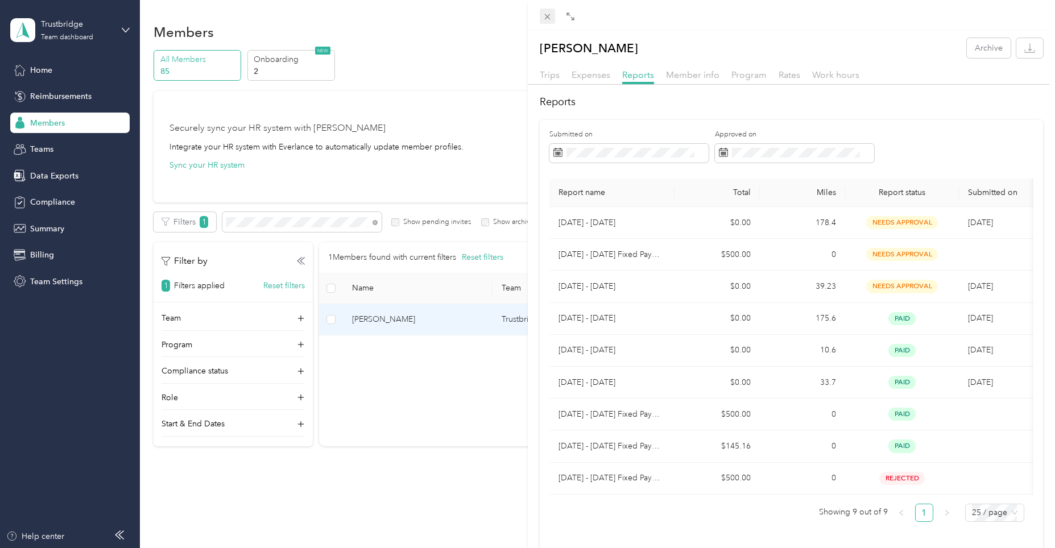
click at [550, 20] on icon at bounding box center [547, 17] width 10 height 10
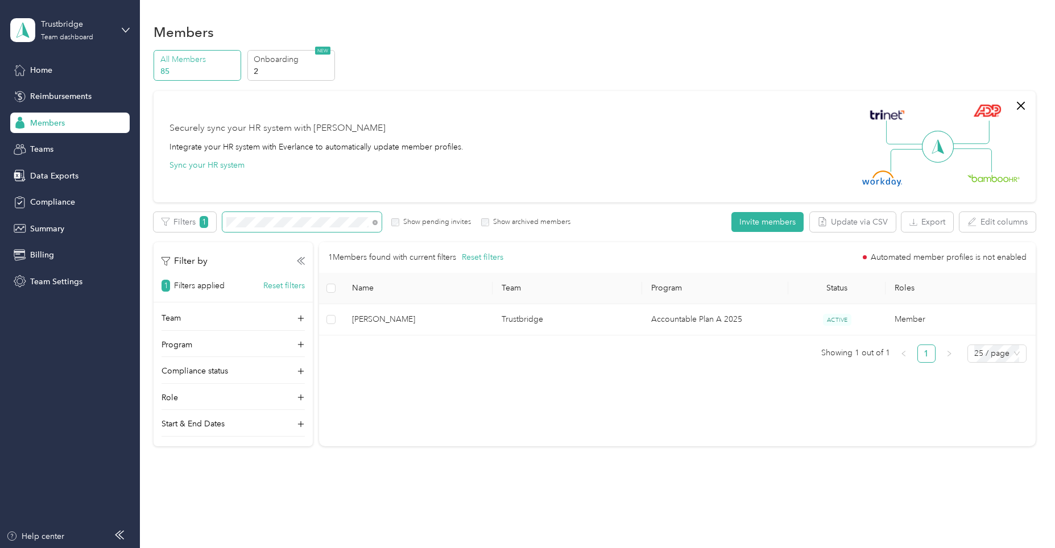
click at [169, 208] on div "All Members 85 Onboarding 2 NEW Securely sync your HR system with Everlance Int…" at bounding box center [594, 253] width 881 height 407
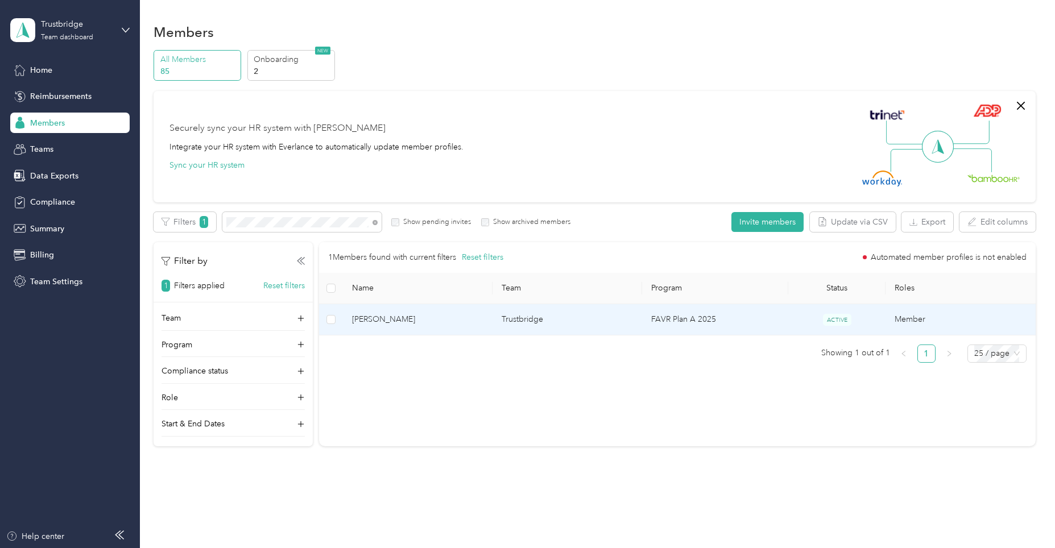
click at [508, 321] on td "Trustbridge" at bounding box center [567, 319] width 150 height 31
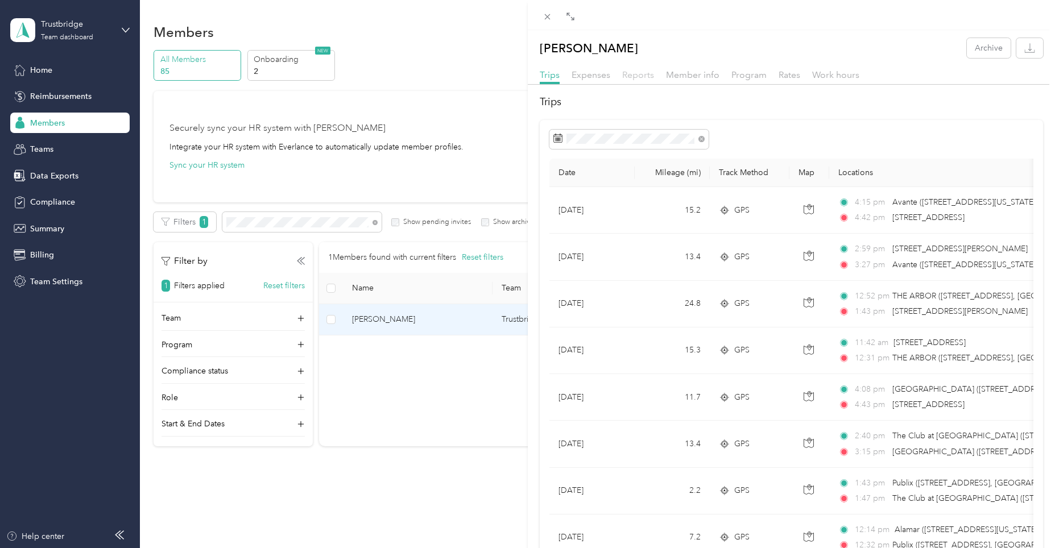
click at [628, 74] on span "Reports" at bounding box center [638, 74] width 32 height 11
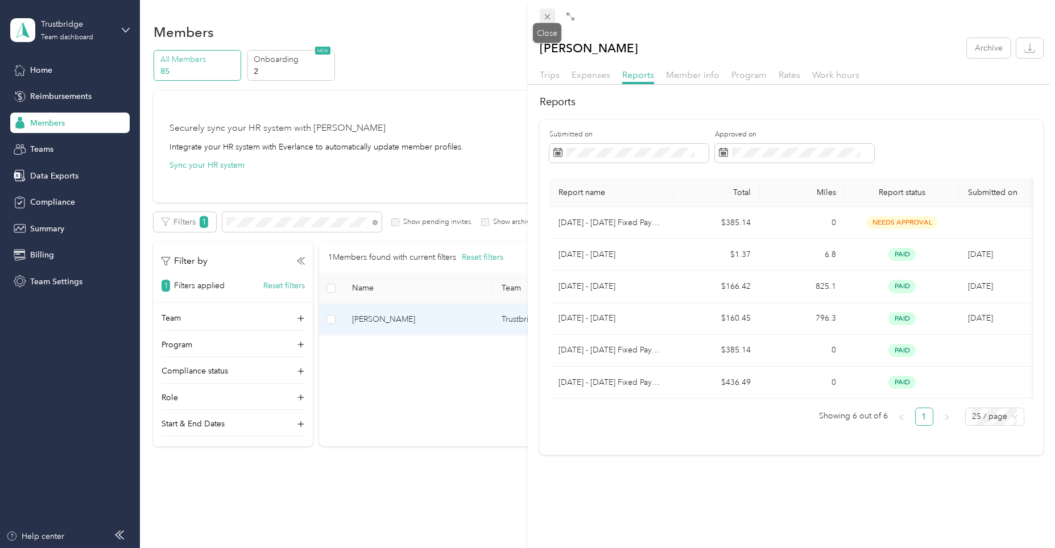
click at [548, 15] on icon at bounding box center [547, 17] width 10 height 10
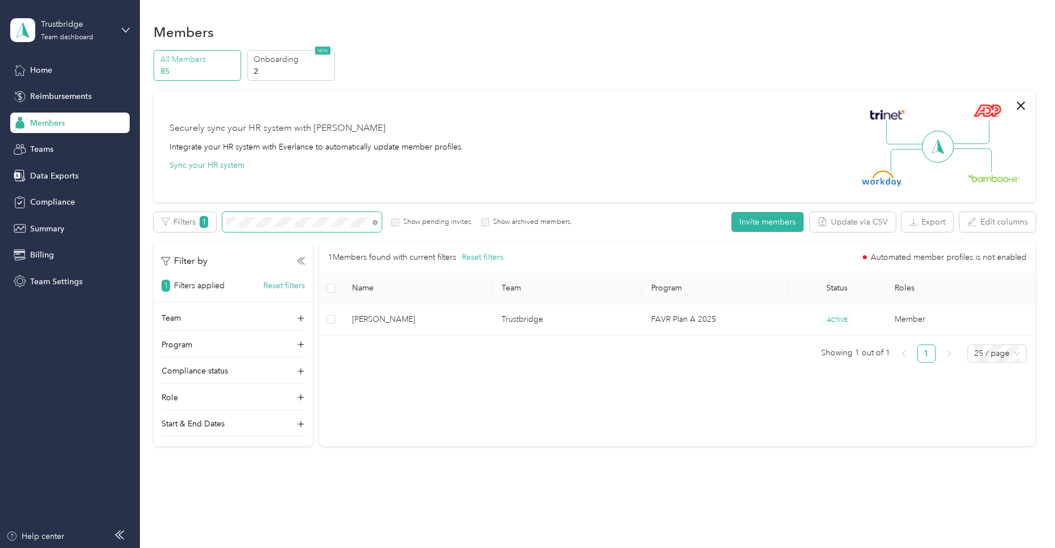
click at [174, 206] on div "All Members 85 Onboarding 2 NEW Securely sync your HR system with Everlance Int…" at bounding box center [594, 253] width 881 height 407
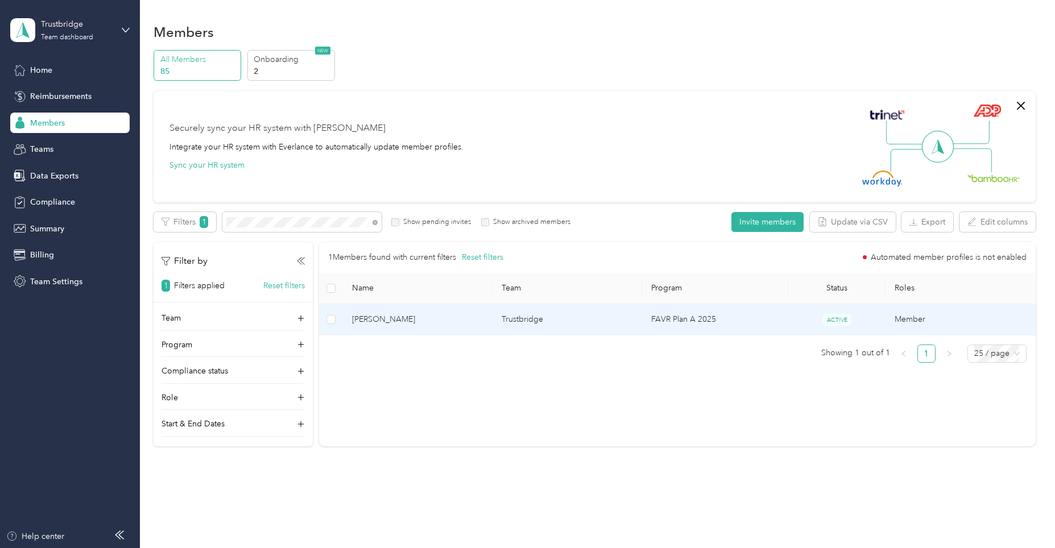
click at [515, 320] on td "Trustbridge" at bounding box center [567, 319] width 150 height 31
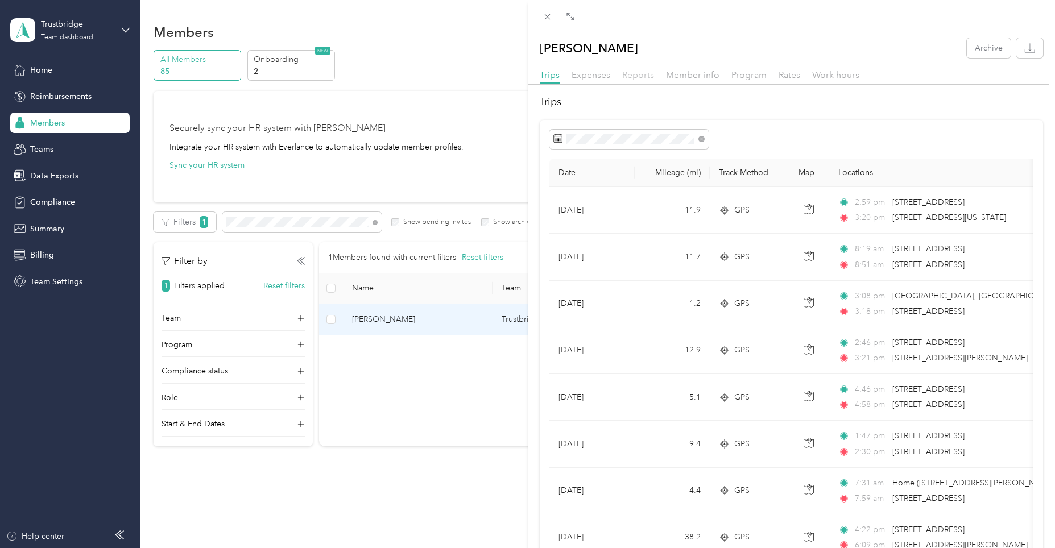
click at [641, 76] on span "Reports" at bounding box center [638, 74] width 32 height 11
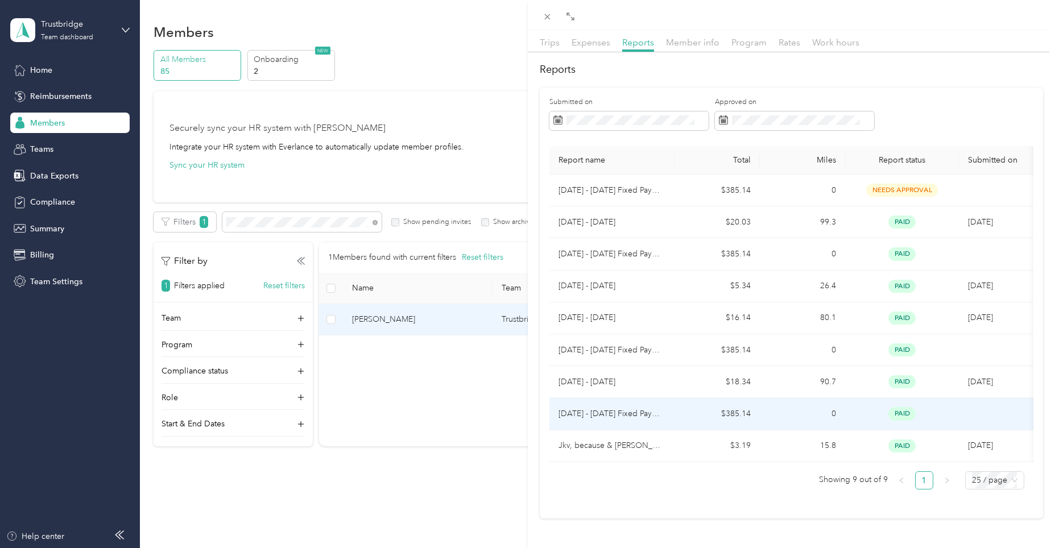
scroll to position [49, 0]
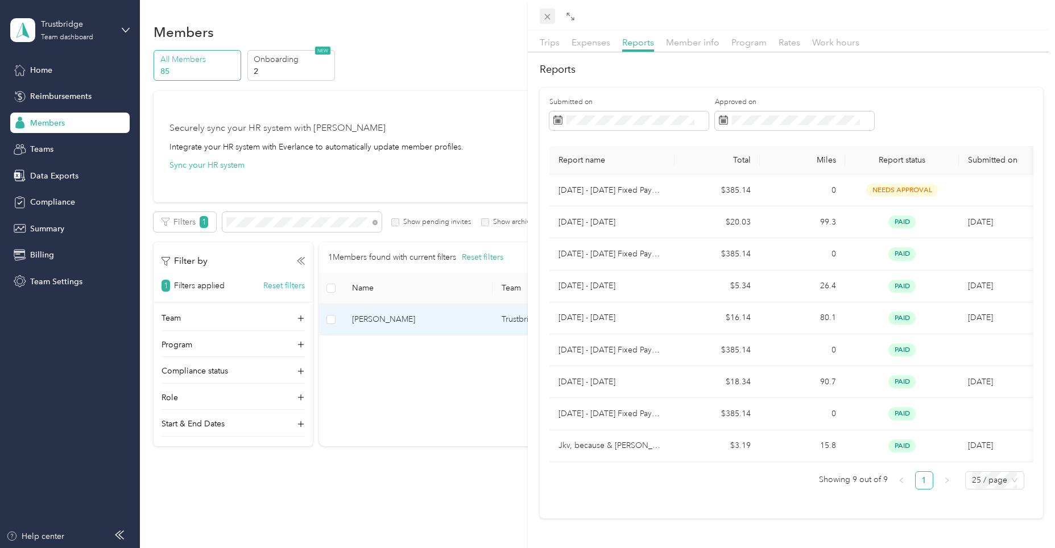
click at [540, 19] on span at bounding box center [548, 17] width 16 height 16
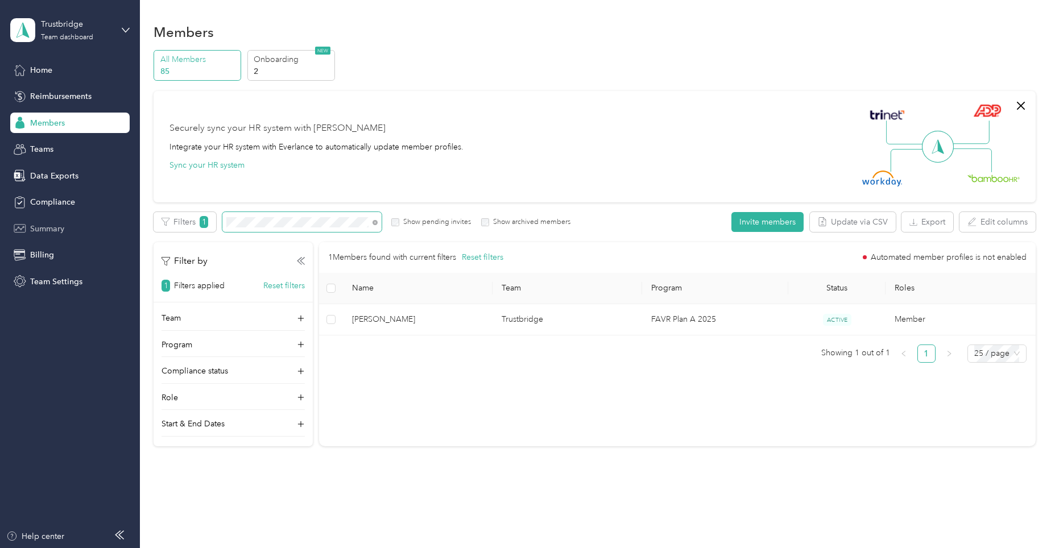
click at [74, 226] on section "Trustbridge Team dashboard Home Reimbursements Members Teams Data Exports Compl…" at bounding box center [524, 274] width 1049 height 548
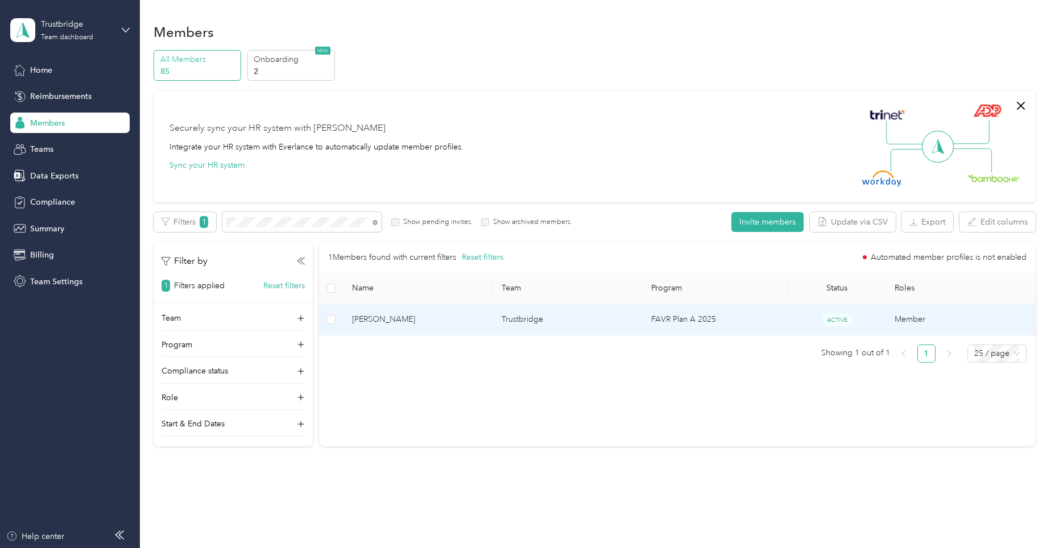
click at [529, 318] on td "Trustbridge" at bounding box center [567, 319] width 150 height 31
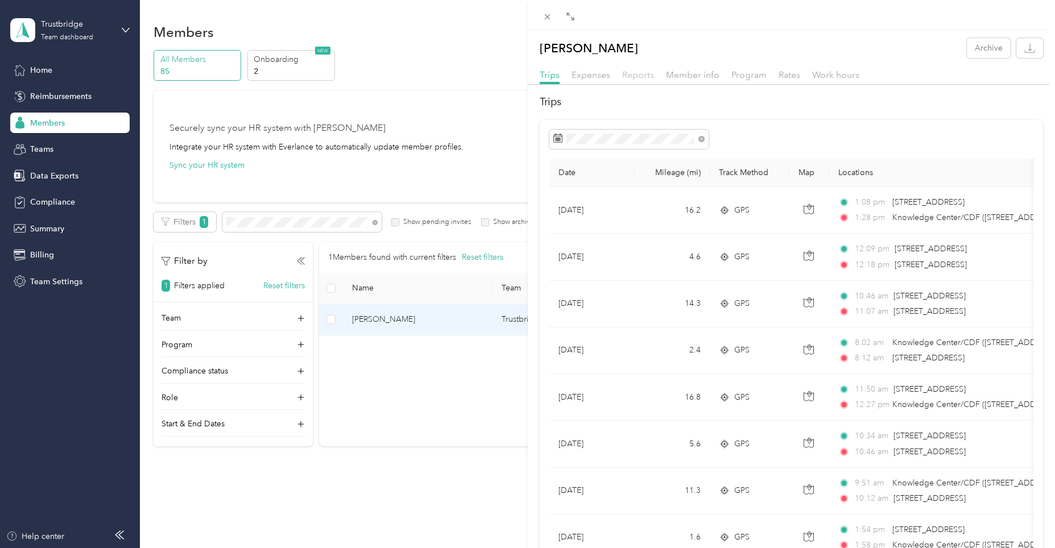
click at [629, 77] on span "Reports" at bounding box center [638, 74] width 32 height 11
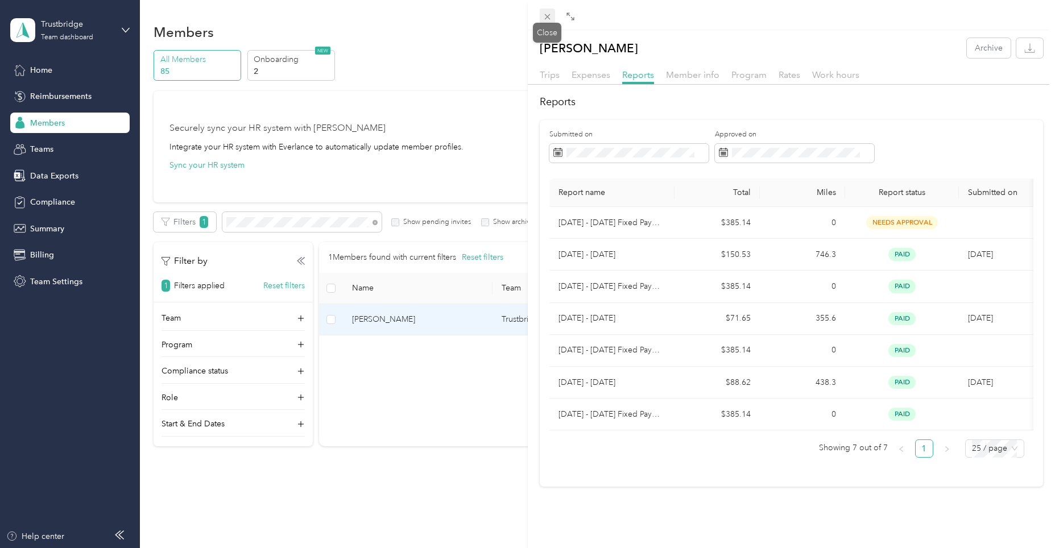
click at [545, 16] on icon at bounding box center [547, 17] width 10 height 10
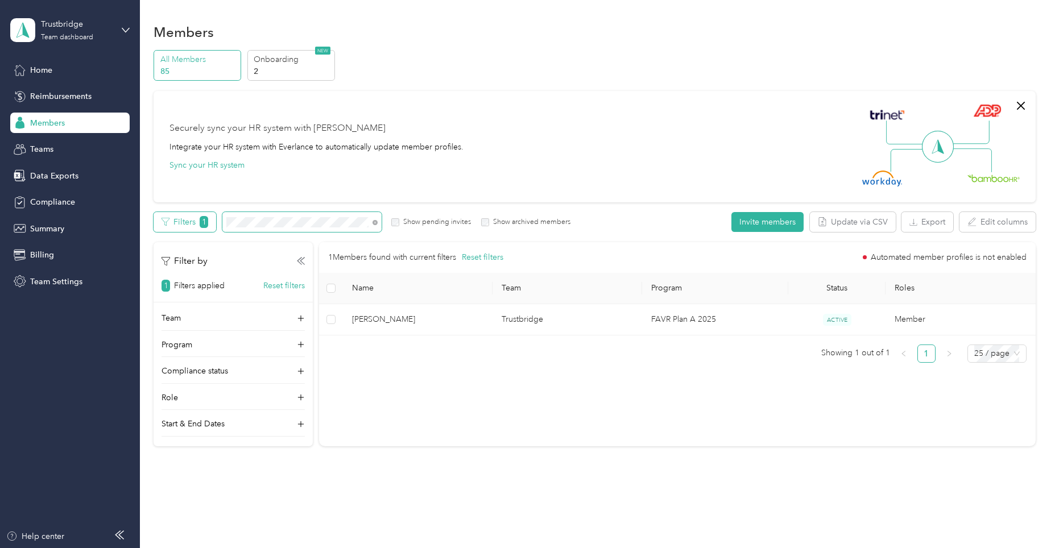
click at [178, 229] on div "Filters 1 Show pending invites Show archived members" at bounding box center [362, 222] width 417 height 20
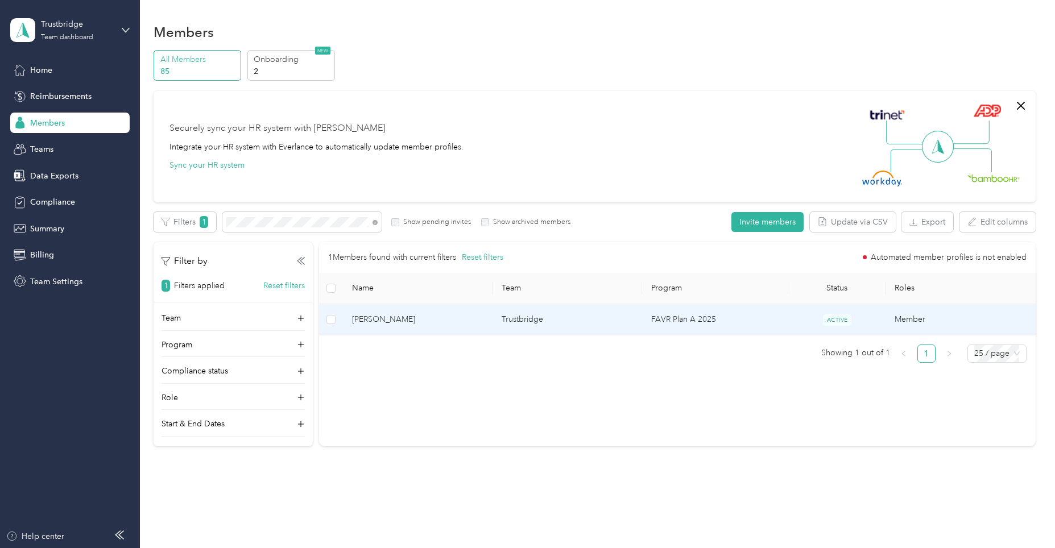
click at [403, 318] on span "[PERSON_NAME]" at bounding box center [417, 319] width 131 height 13
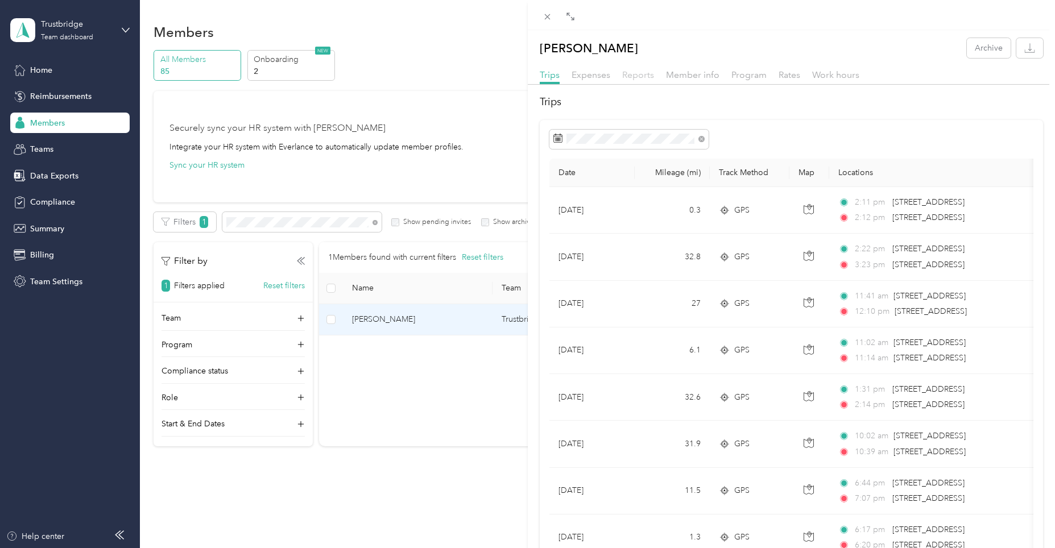
click at [633, 76] on span "Reports" at bounding box center [638, 74] width 32 height 11
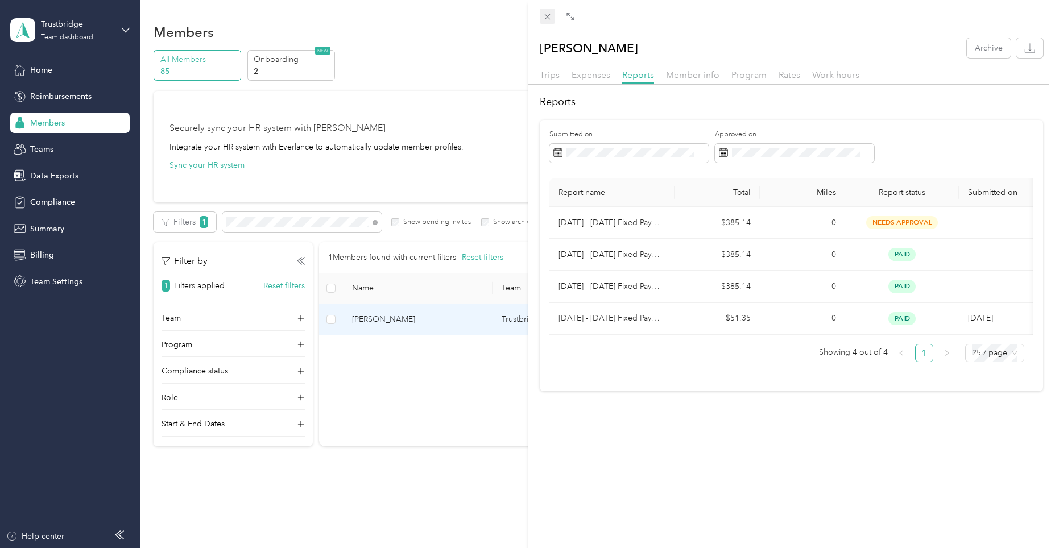
click at [544, 13] on icon at bounding box center [547, 17] width 10 height 10
